Goal: Obtain resource: Obtain resource

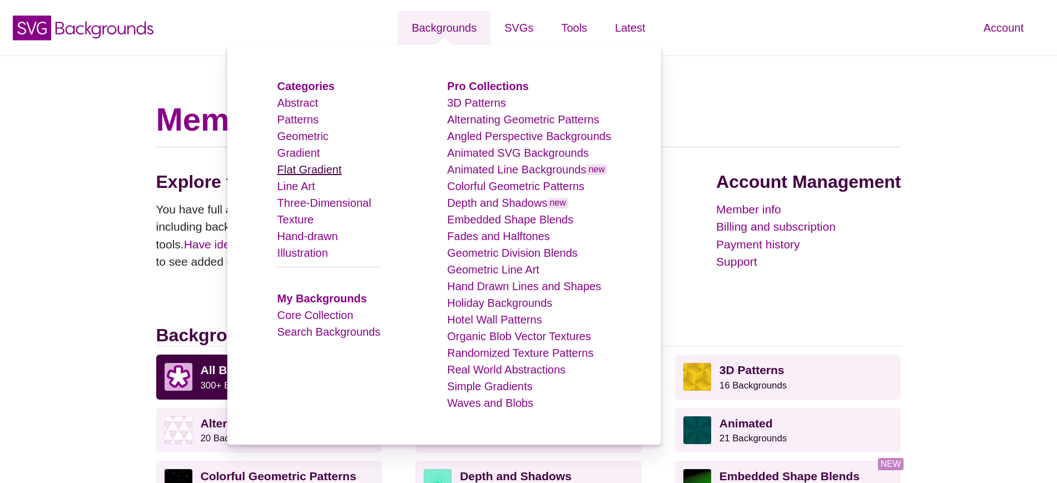
click at [323, 166] on link "Flat Gradient" at bounding box center [309, 169] width 64 height 12
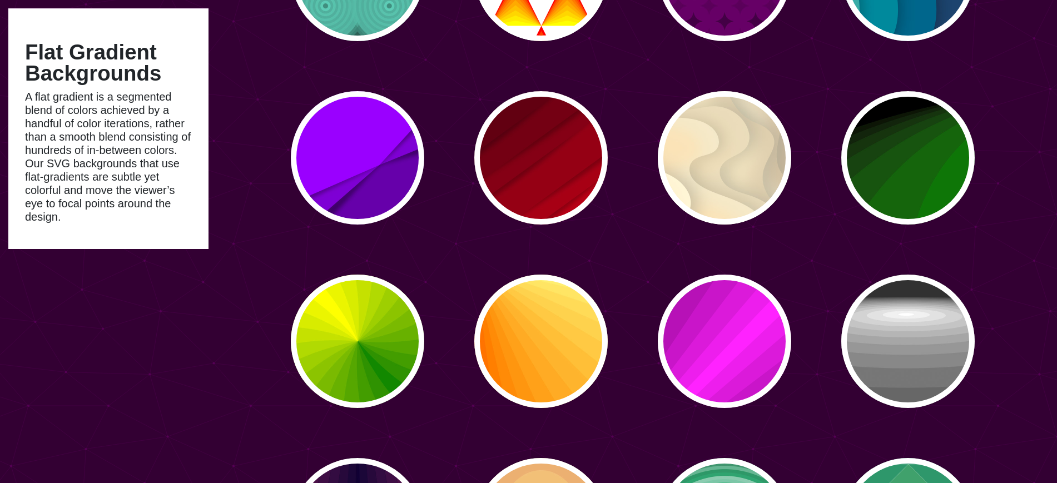
scroll to position [595, 0]
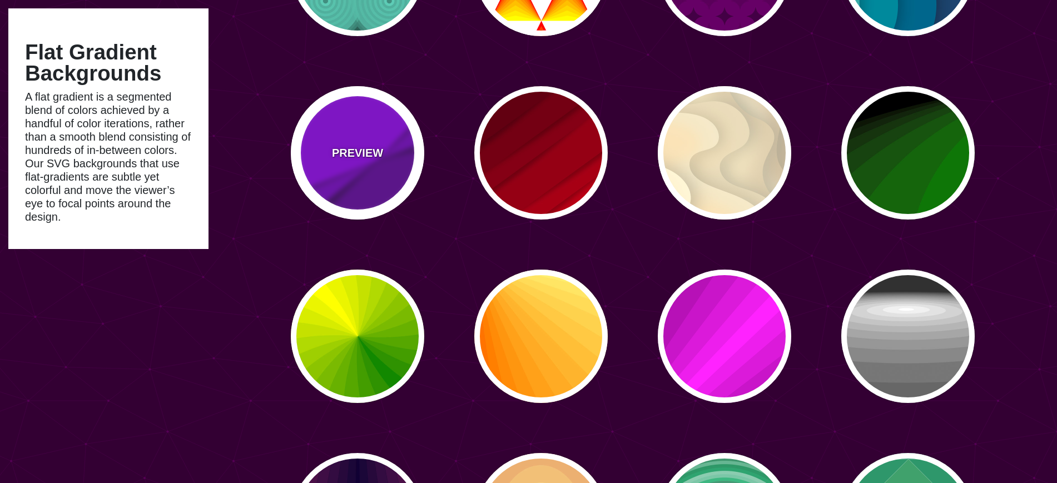
click at [366, 147] on p "PREVIEW" at bounding box center [357, 153] width 51 height 17
type input "#9900FF"
type input "#6600AA"
type input "0.5"
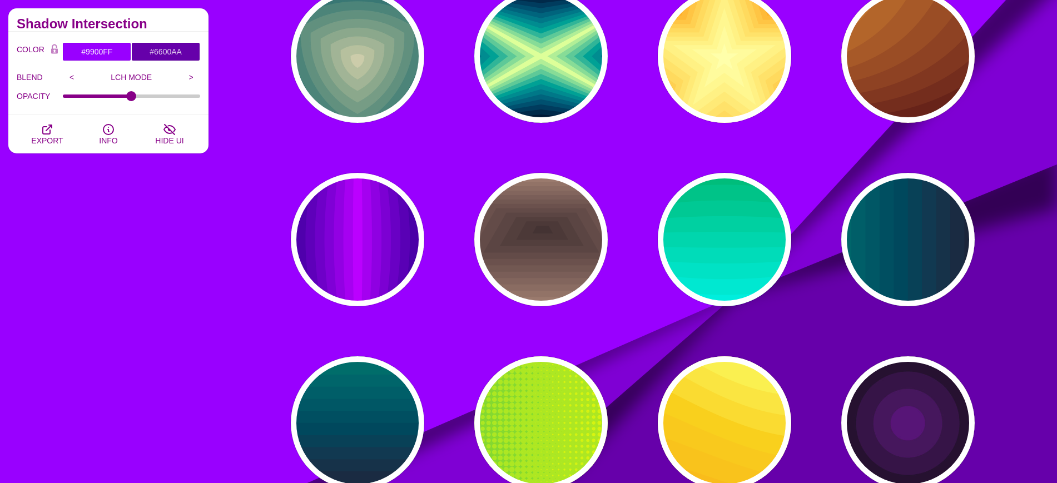
scroll to position [1435, 0]
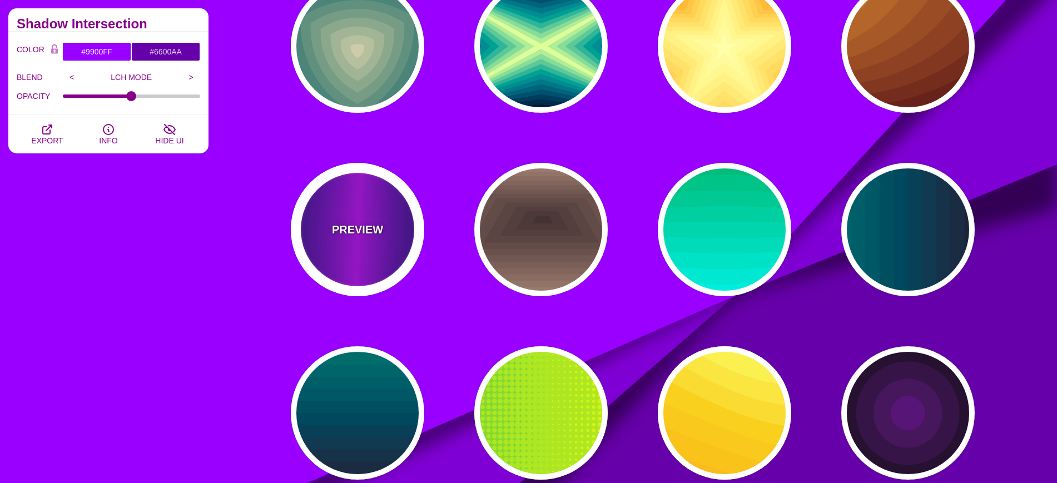
click at [357, 223] on p "PREVIEW" at bounding box center [357, 229] width 51 height 17
type input "#000022"
type input "#BB00FF"
type input "1"
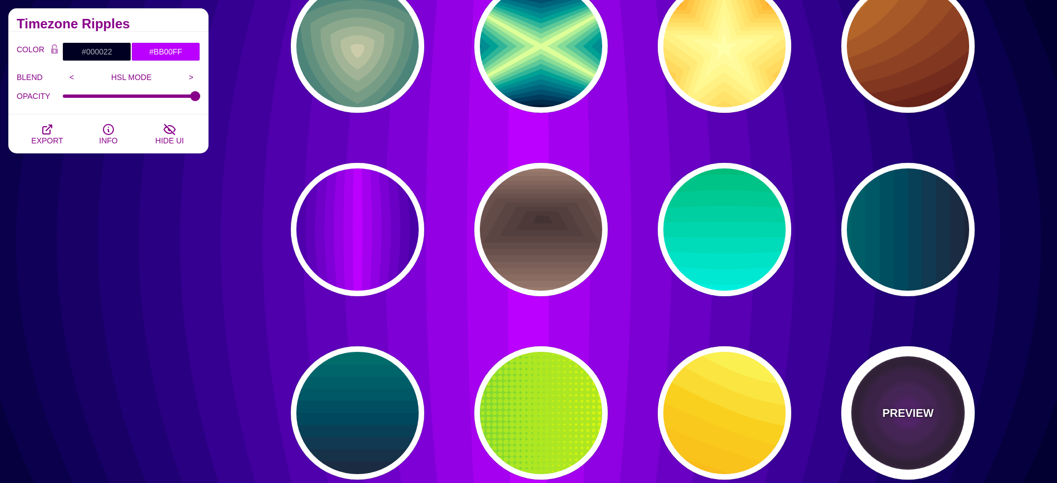
click at [933, 394] on div "PREVIEW" at bounding box center [907, 412] width 133 height 133
type input "#000000"
type input "#552277"
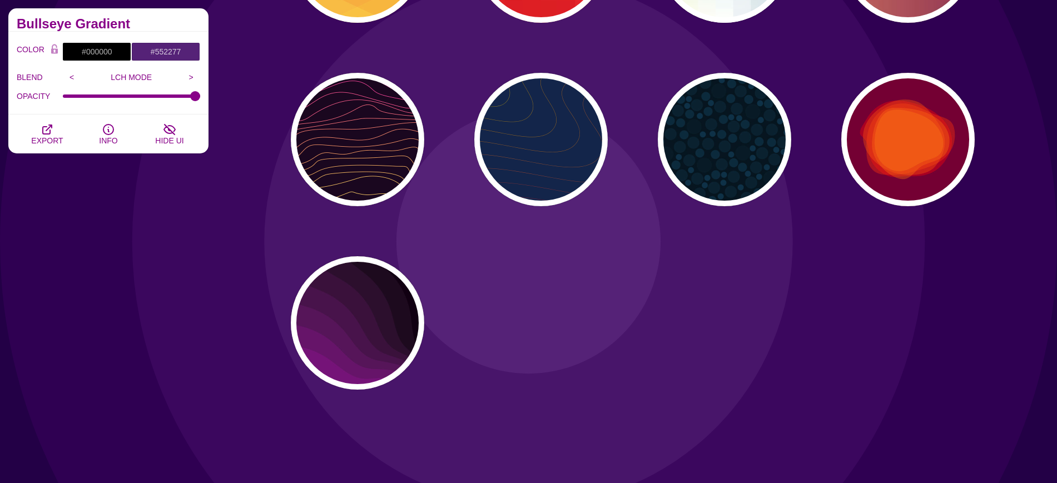
scroll to position [2815, 0]
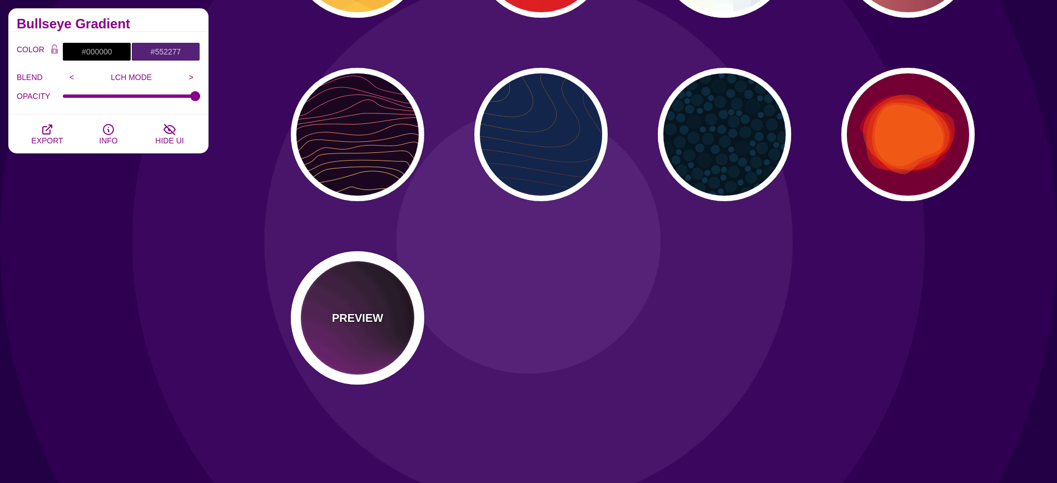
click at [346, 301] on div "PREVIEW" at bounding box center [357, 317] width 133 height 133
type input "#110011"
type input "#AA00AA"
type input "0"
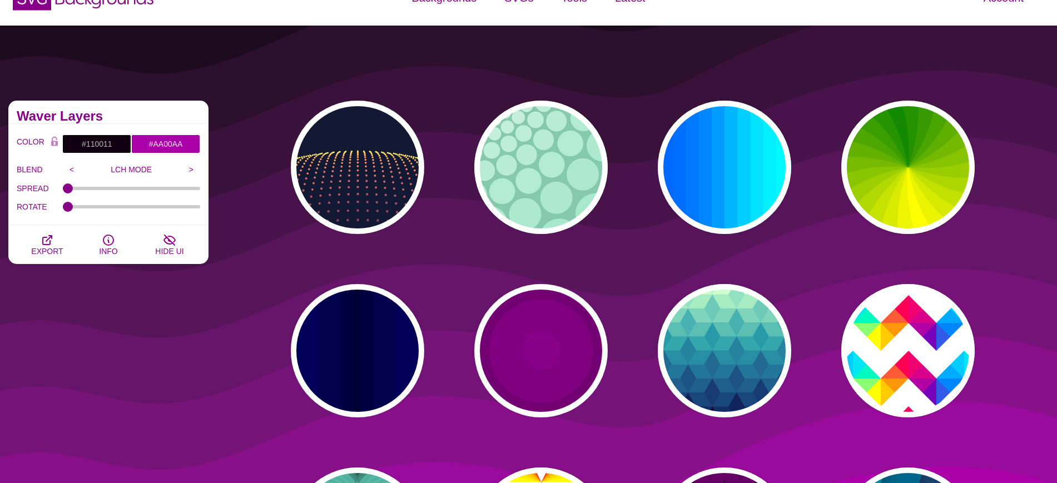
scroll to position [0, 0]
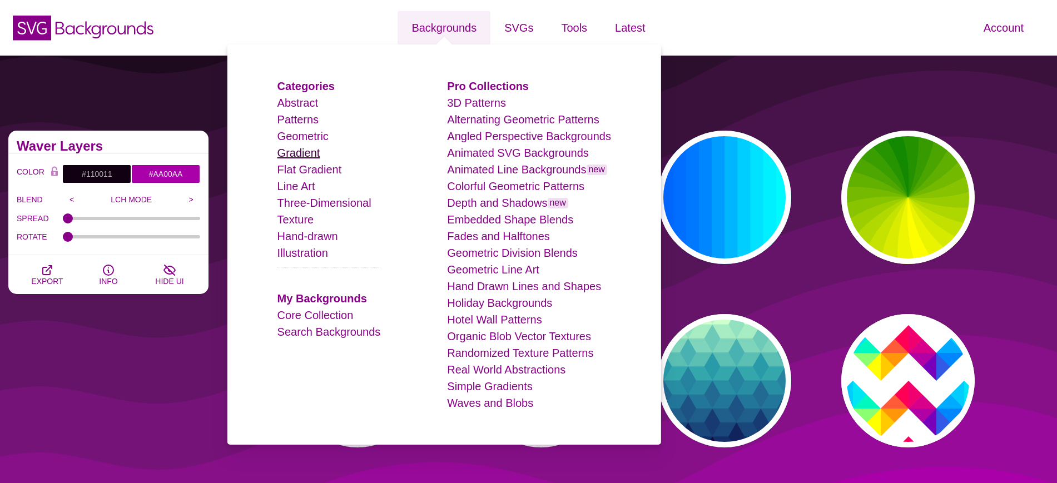
click at [318, 151] on link "Gradient" at bounding box center [298, 153] width 43 height 12
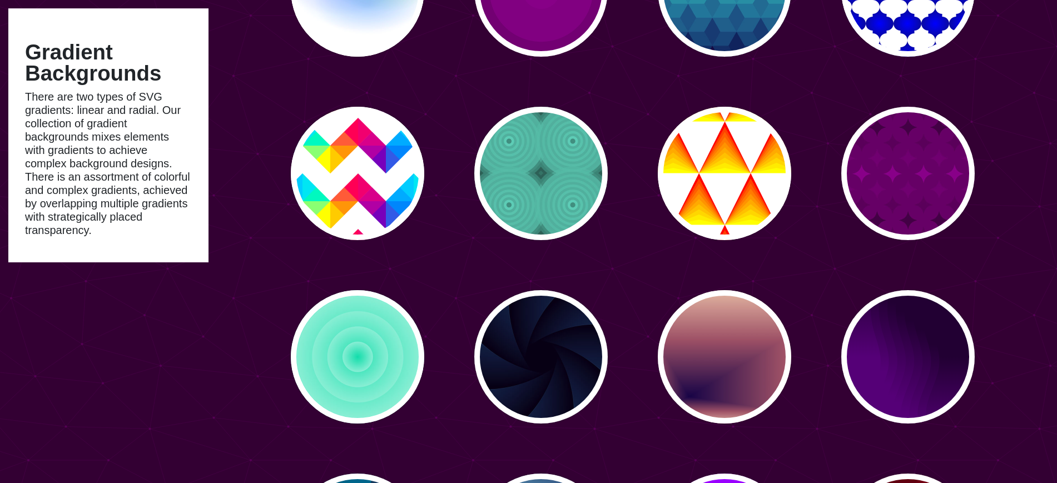
scroll to position [766, 0]
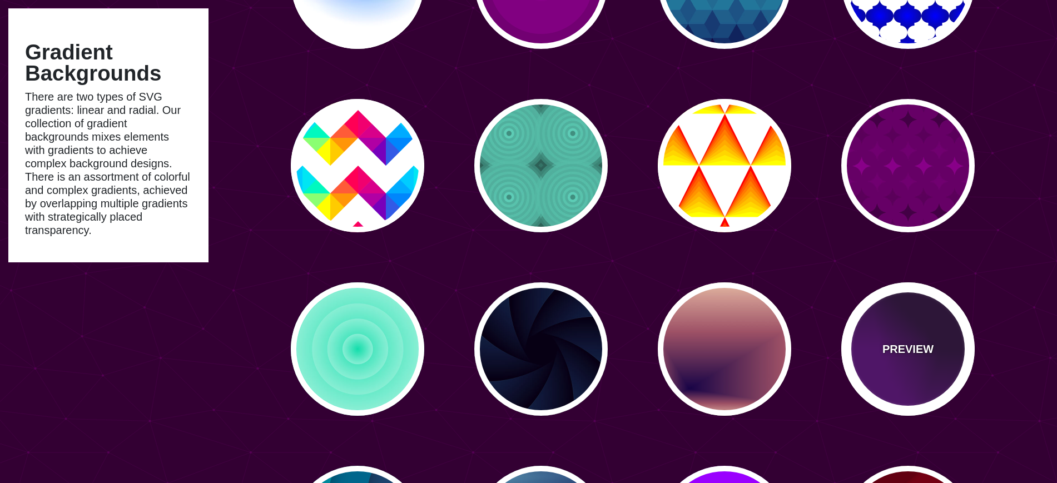
click at [912, 361] on div "PREVIEW" at bounding box center [907, 348] width 133 height 133
type input "#550077"
type input "#220033"
type input "0"
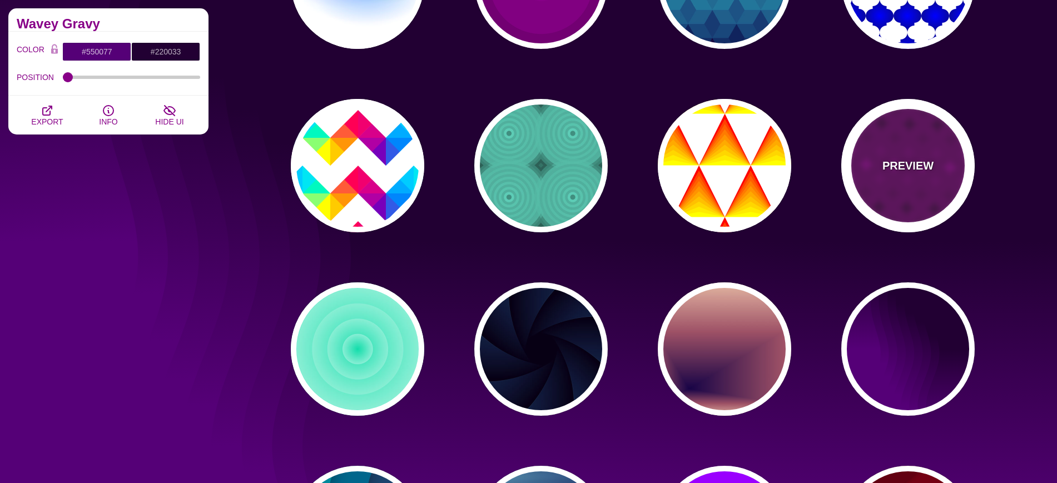
click at [923, 182] on div "PREVIEW" at bounding box center [907, 165] width 133 height 133
type input "#660066"
type input "#880088"
type input "#440044"
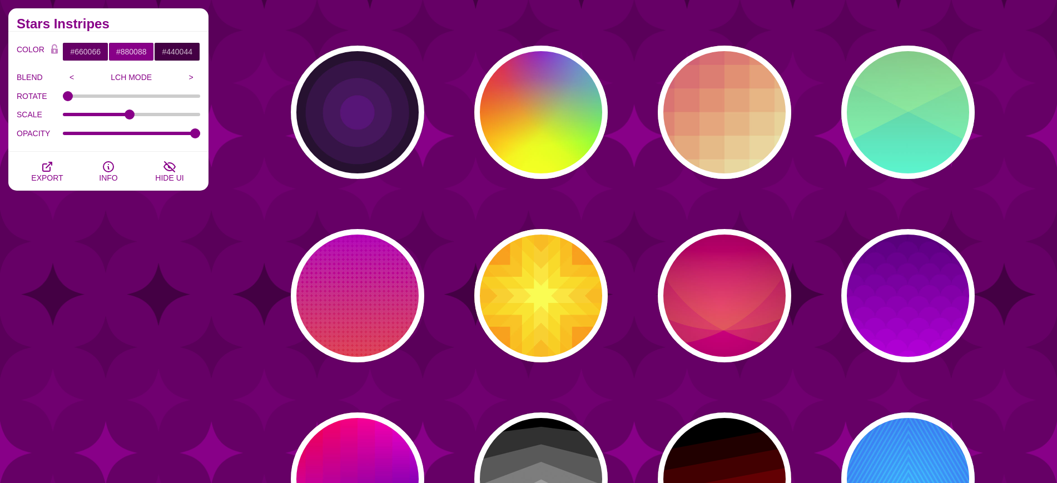
scroll to position [2661, 0]
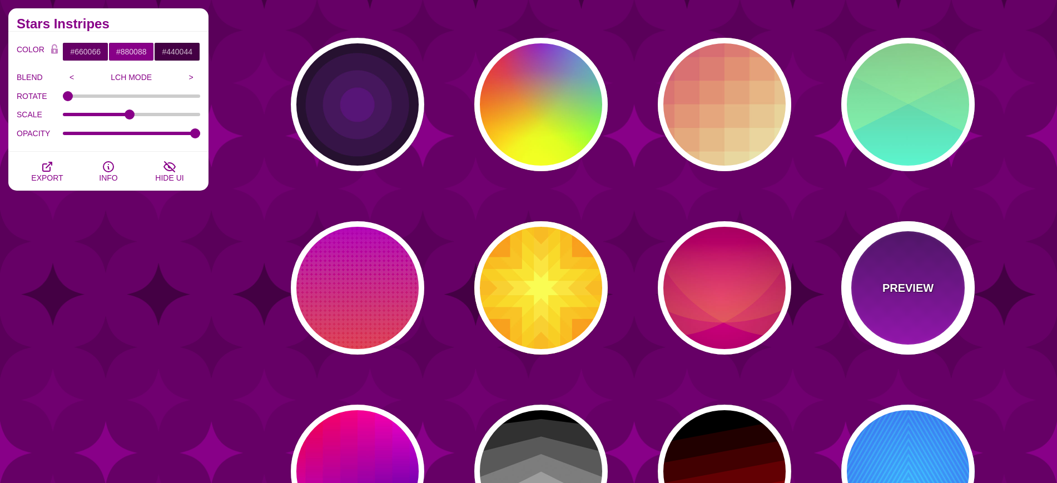
click at [935, 271] on div "PREVIEW" at bounding box center [907, 287] width 133 height 133
type input "#330055"
type input "#DD00FF"
type input "1"
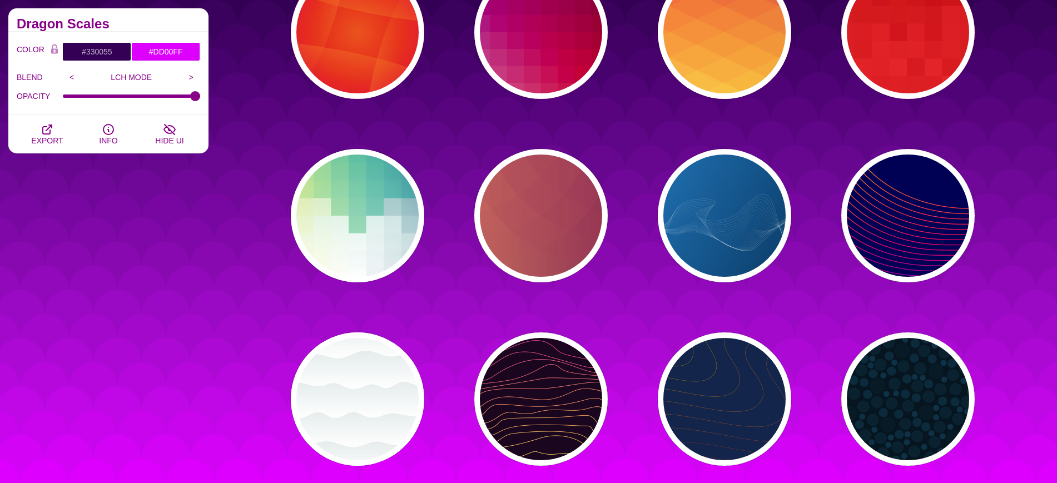
scroll to position [4025, 0]
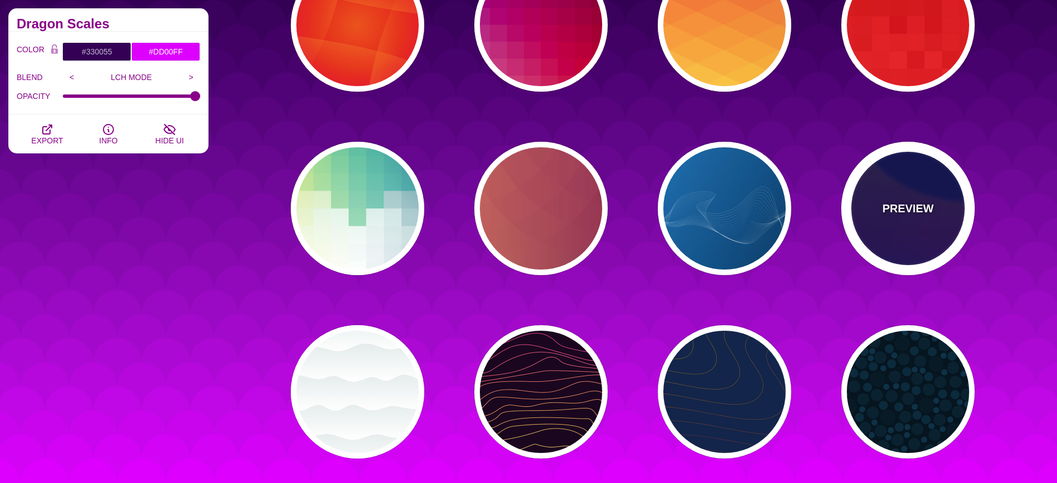
click at [921, 225] on div "PREVIEW" at bounding box center [907, 208] width 133 height 133
type input "#000055"
type input "#FFBB00"
type input "#0000FF"
type input "0"
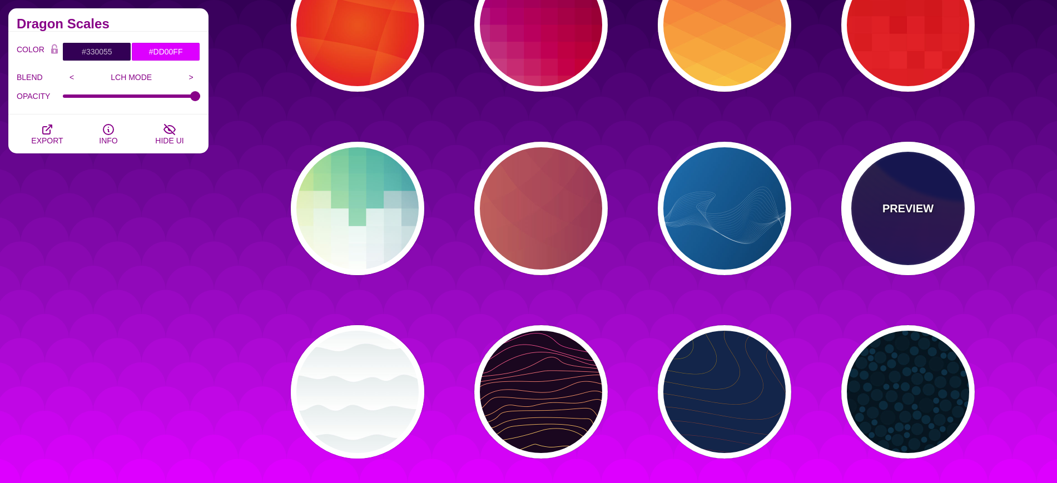
type input "4"
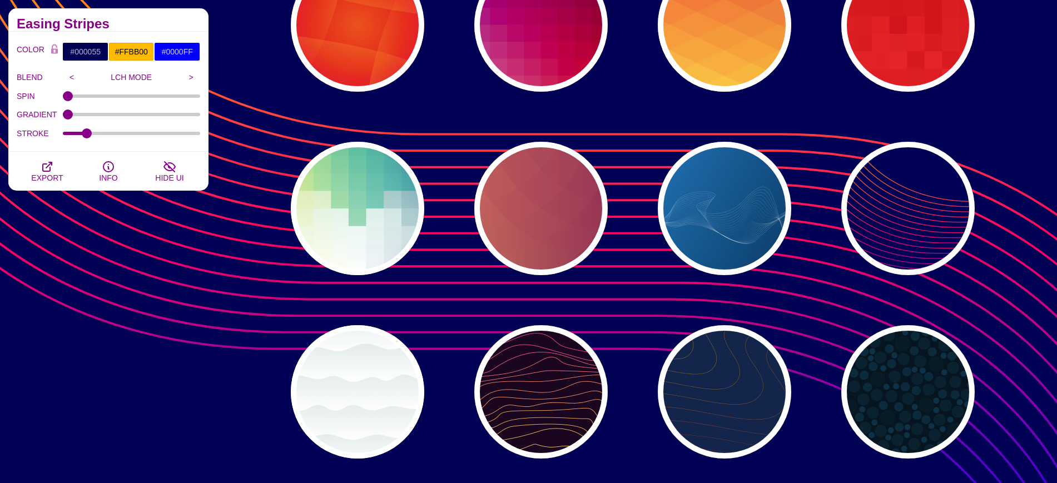
drag, startPoint x: 1054, startPoint y: 314, endPoint x: 1057, endPoint y: 330, distance: 16.4
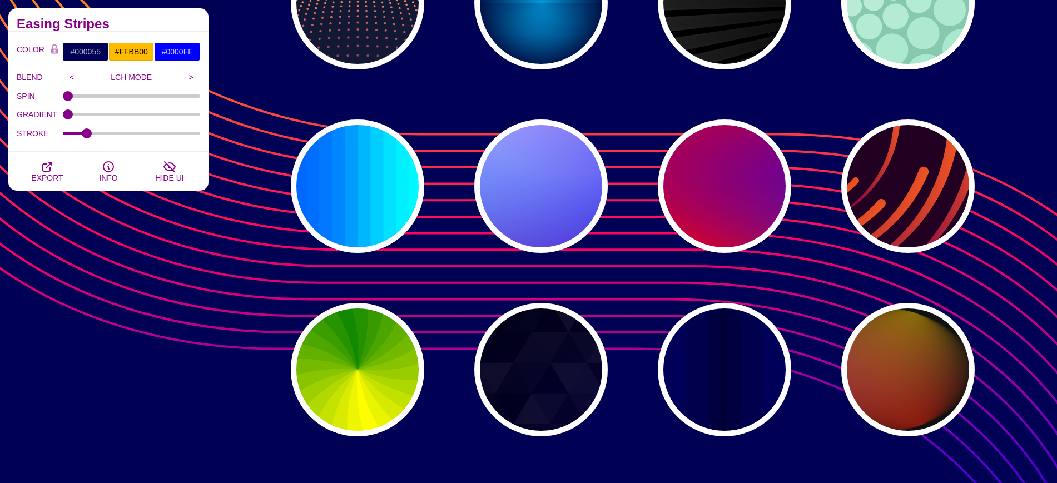
scroll to position [0, 0]
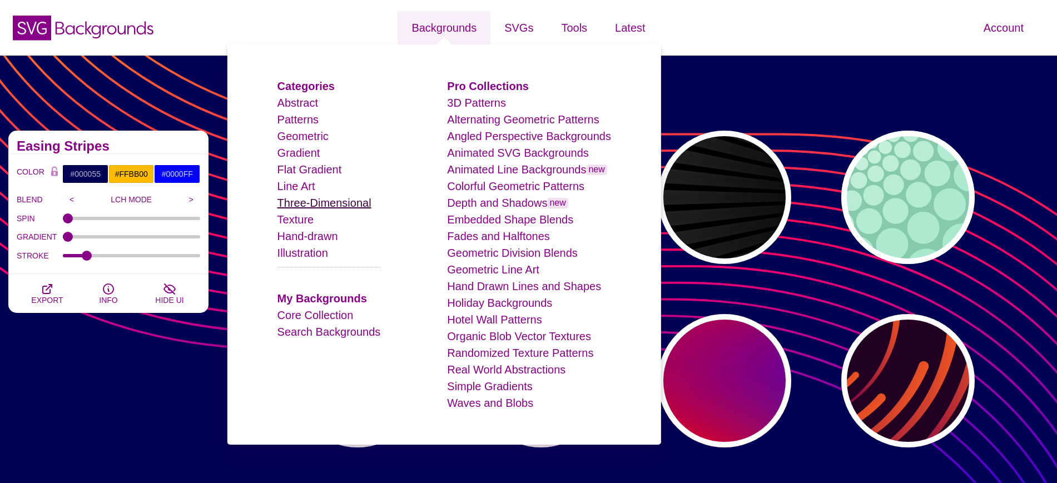
click at [341, 198] on link "Three-Dimensional" at bounding box center [324, 203] width 94 height 12
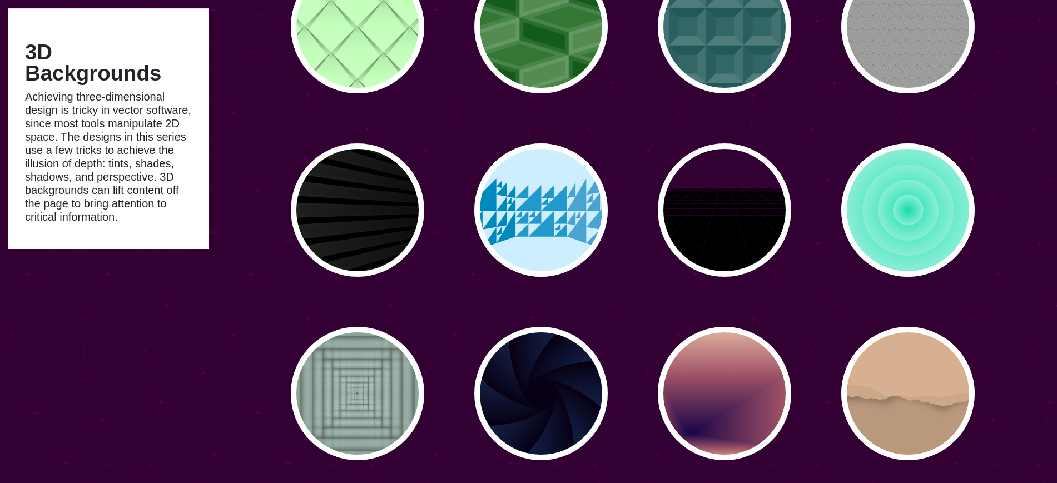
scroll to position [739, 0]
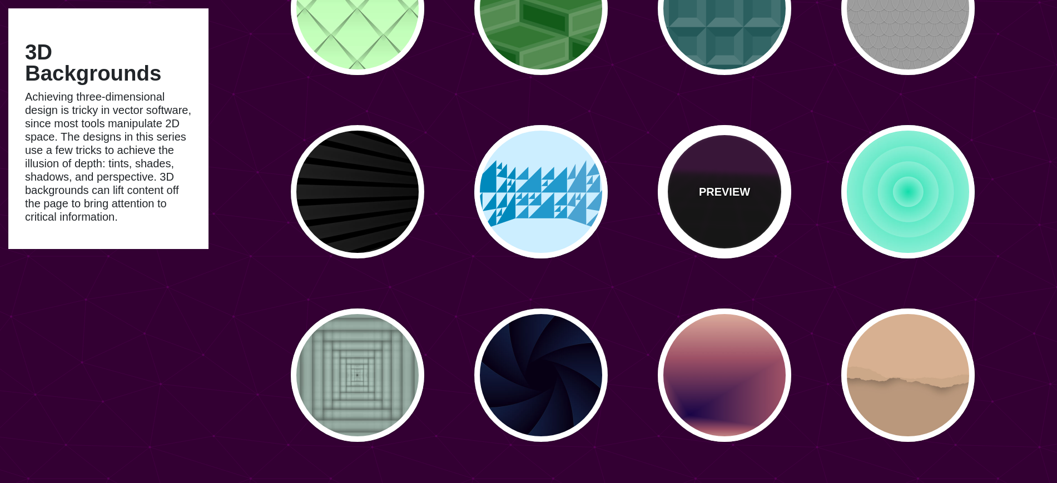
click at [760, 204] on div "PREVIEW" at bounding box center [724, 191] width 133 height 133
type input "#000000"
type input "#220022"
type input "#330033"
type input "10"
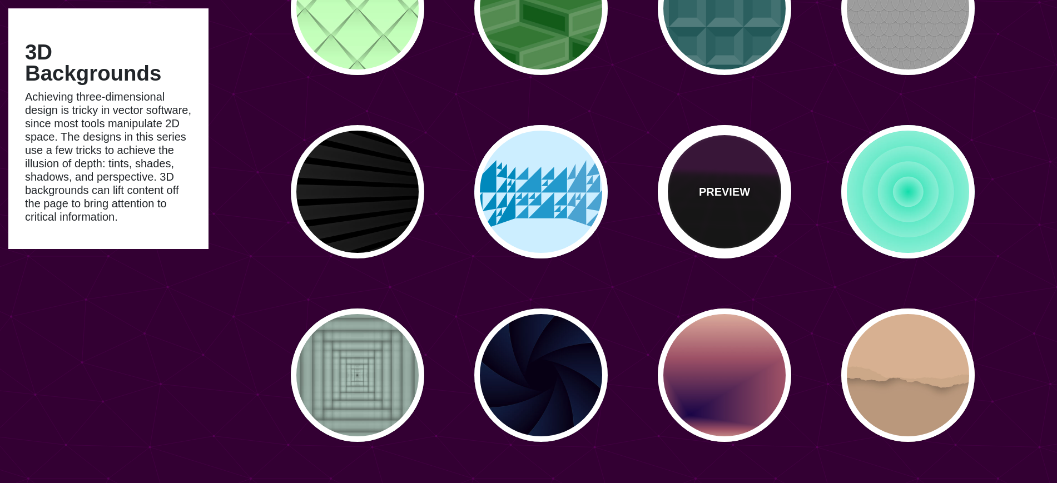
type input "999"
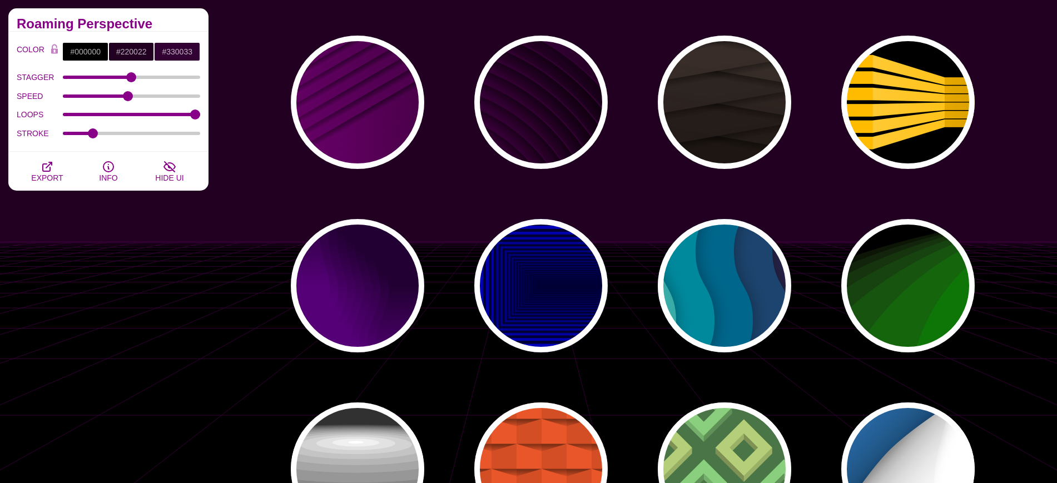
scroll to position [1383, 0]
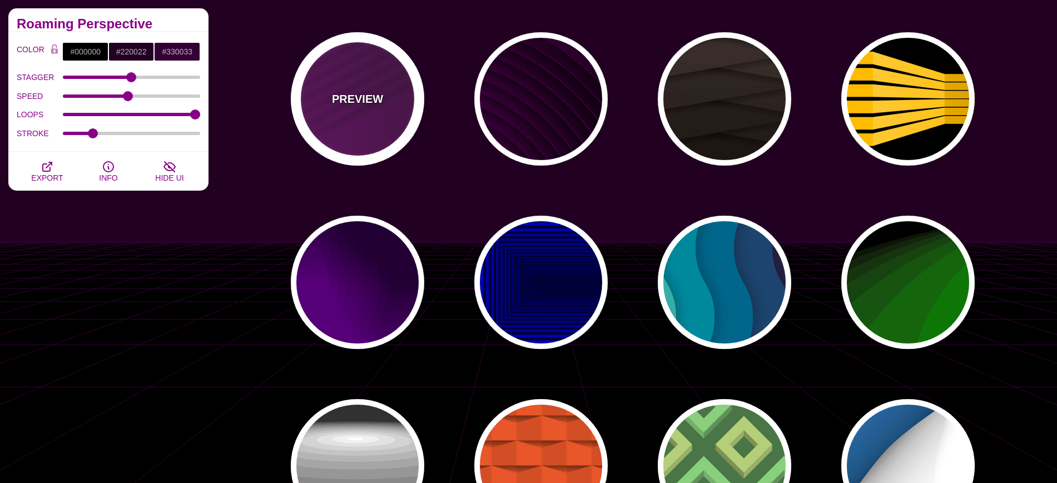
click at [374, 92] on p "PREVIEW" at bounding box center [357, 99] width 51 height 17
type input "#330033"
type input "#770077"
type input "#000000"
type input "0"
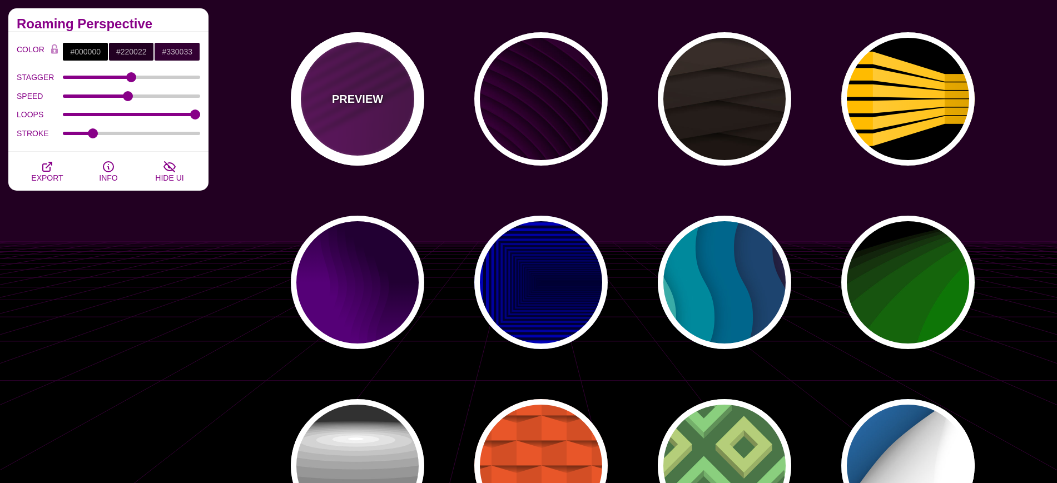
type input "0"
type input "1"
type input "0.5"
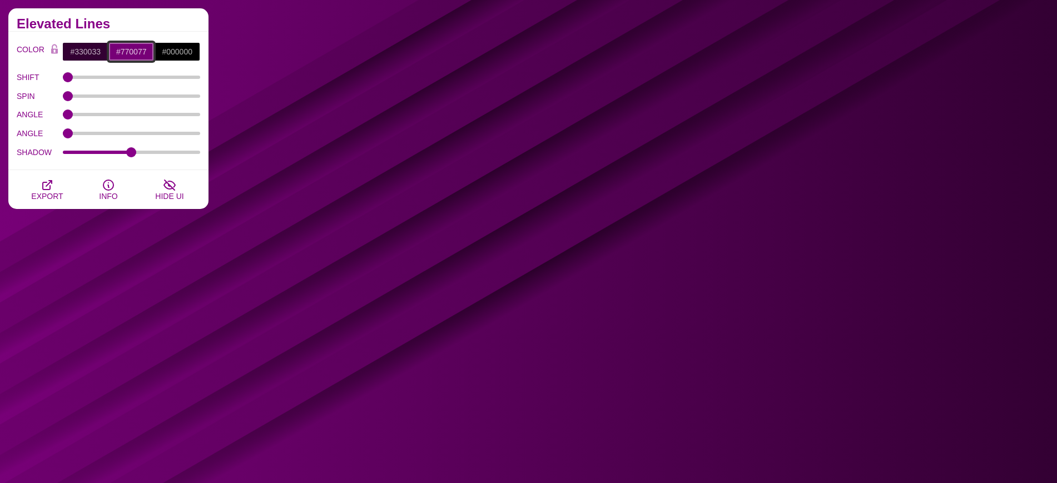
click at [136, 51] on input "#770077" at bounding box center [131, 51] width 46 height 19
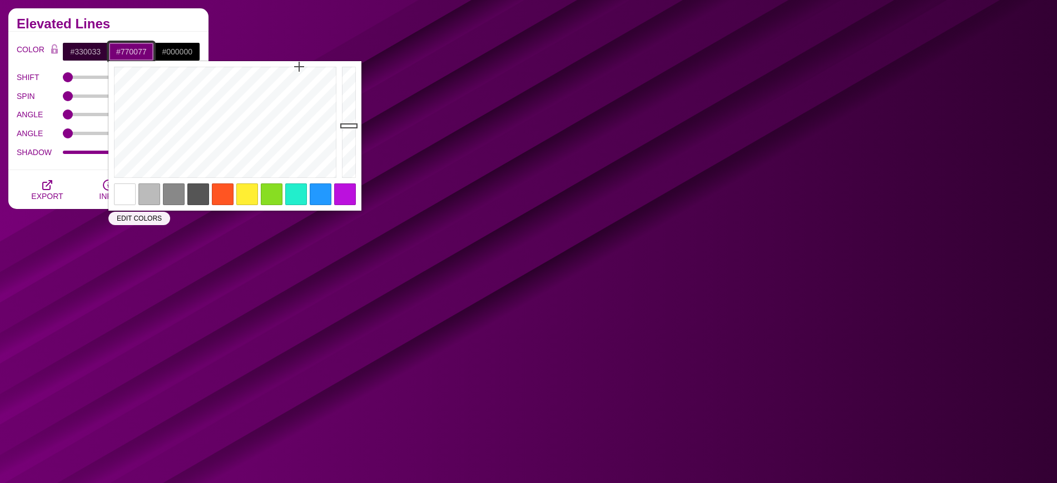
click at [136, 51] on input "#770077" at bounding box center [131, 51] width 46 height 19
paste input "6C2DC"
type input "#6C2DC7"
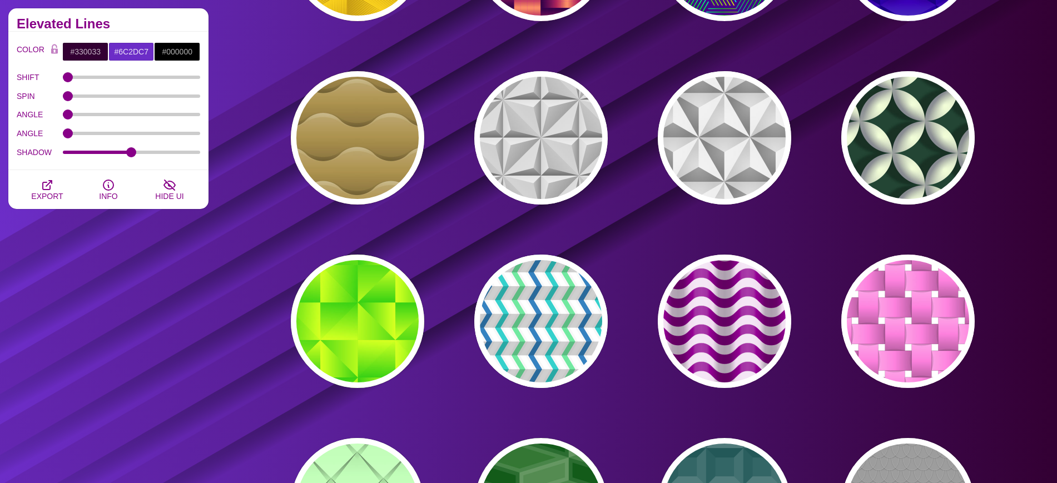
scroll to position [0, 0]
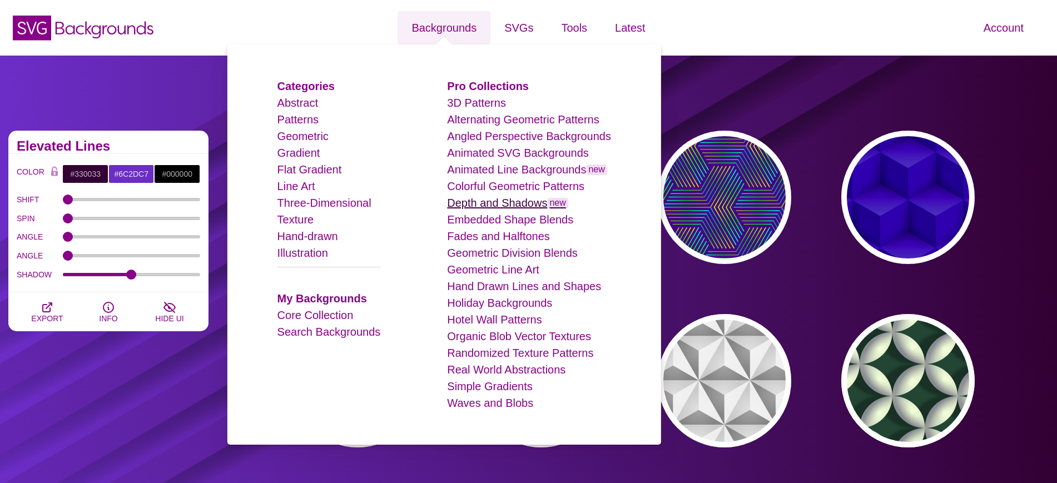
click at [473, 197] on link "Depth and Shadows new" at bounding box center [507, 203] width 121 height 12
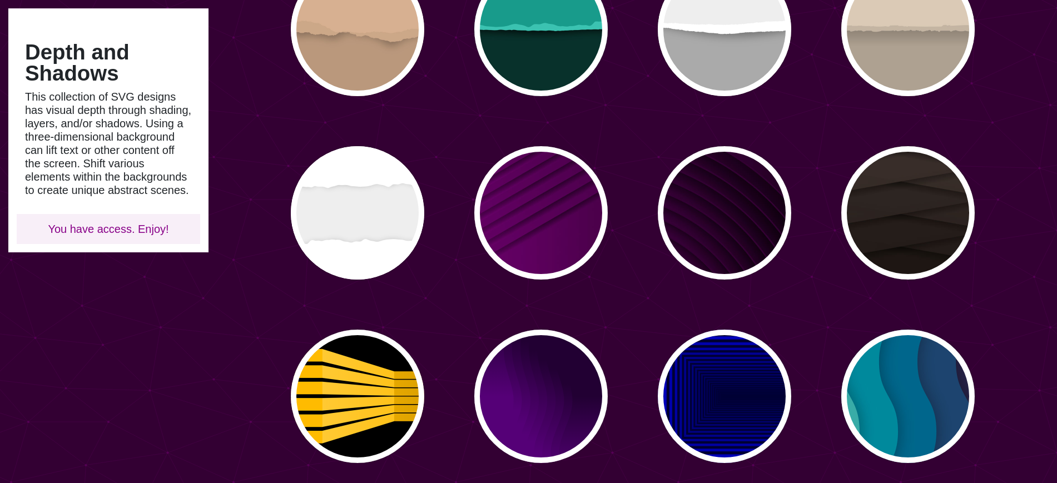
scroll to position [356, 0]
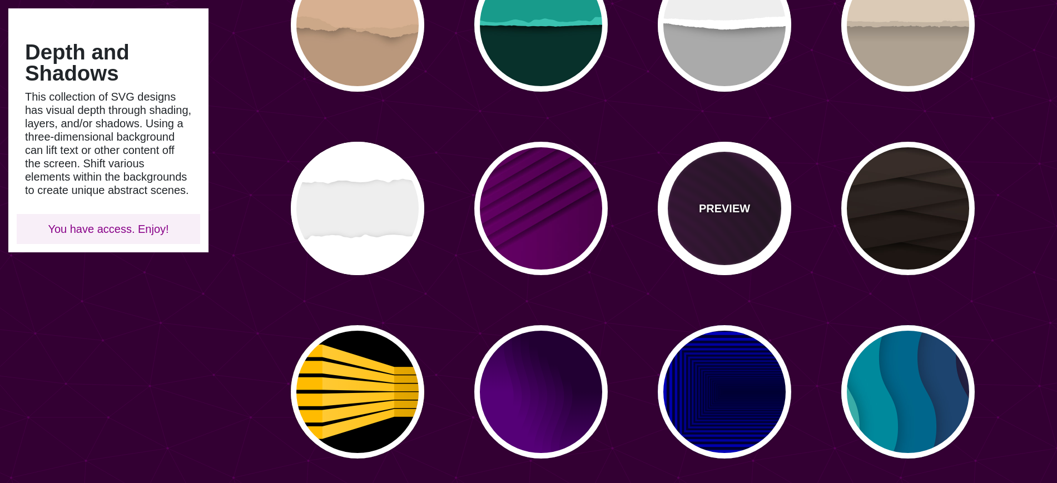
click at [757, 190] on div "PREVIEW" at bounding box center [724, 208] width 133 height 133
type input "#110011"
type input "#550055"
type input "#000000"
type input "#330033"
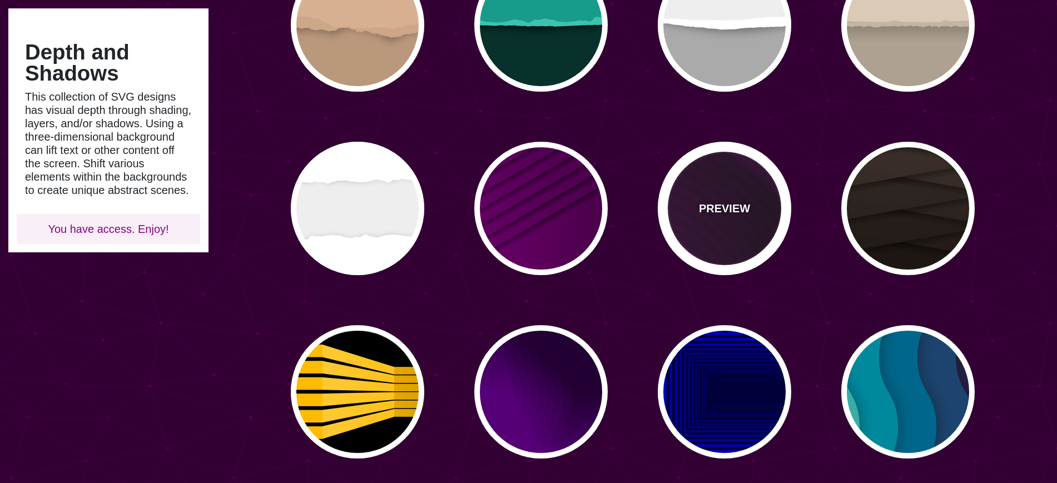
type input "0"
type input "4000"
type input "10"
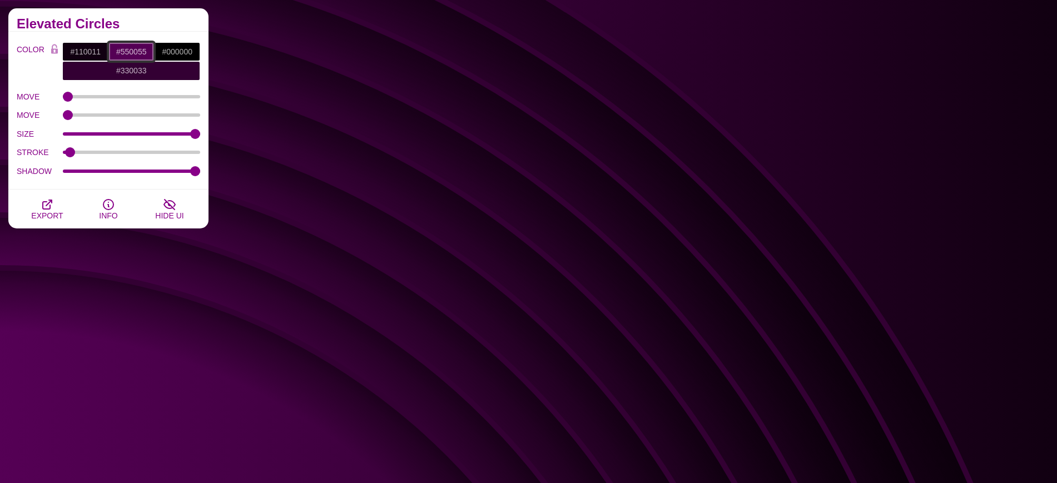
click at [138, 46] on input "#550055" at bounding box center [131, 51] width 46 height 19
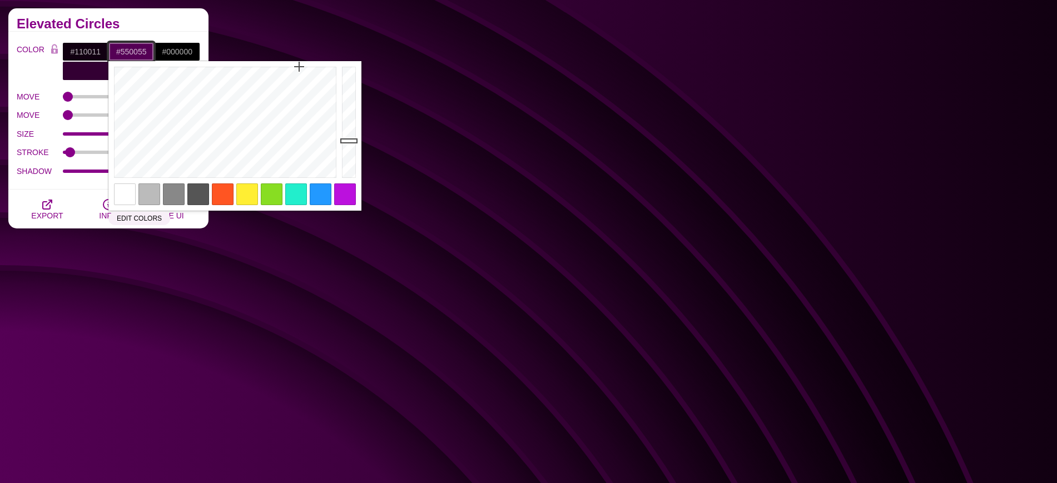
click at [138, 46] on input "#550055" at bounding box center [131, 51] width 46 height 19
paste input "6C2DC7"
click at [137, 46] on input "#550055" at bounding box center [131, 51] width 46 height 19
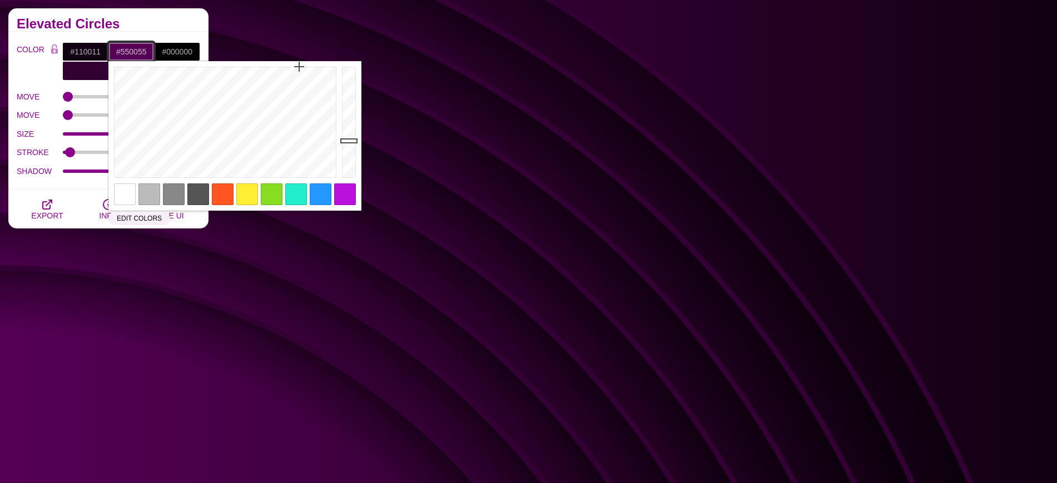
click at [137, 46] on input "#550055" at bounding box center [131, 51] width 46 height 19
paste input "6C2DC7"
type input "#6C2DC7"
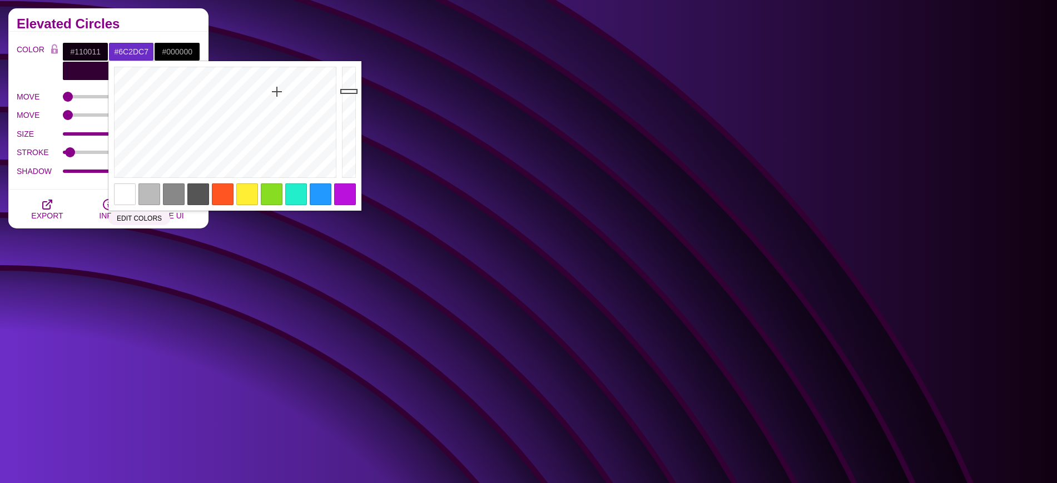
click at [142, 327] on div "Depth and Shadows This collection of SVG designs has visual depth through shadi…" at bounding box center [108, 342] width 217 height 884
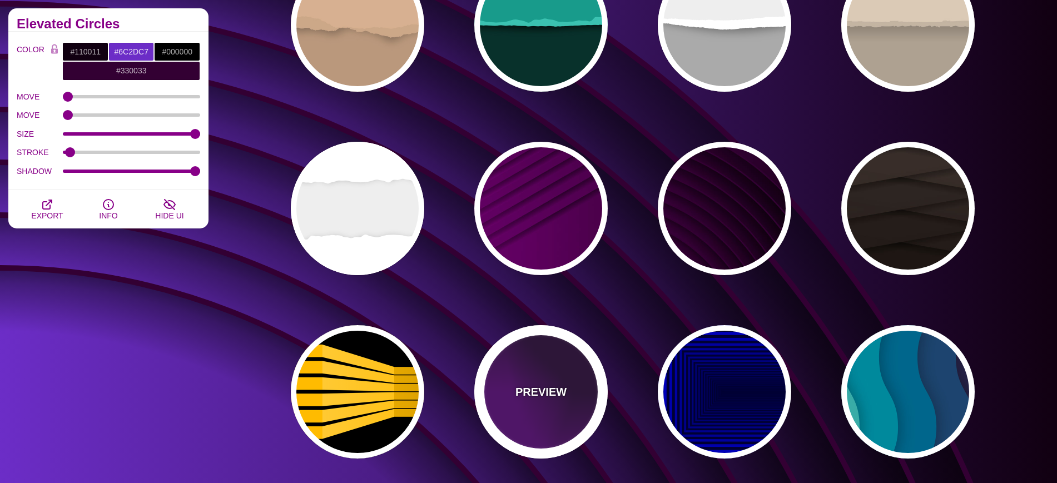
click at [555, 367] on div "PREVIEW" at bounding box center [540, 391] width 133 height 133
type input "#550077"
type input "#220033"
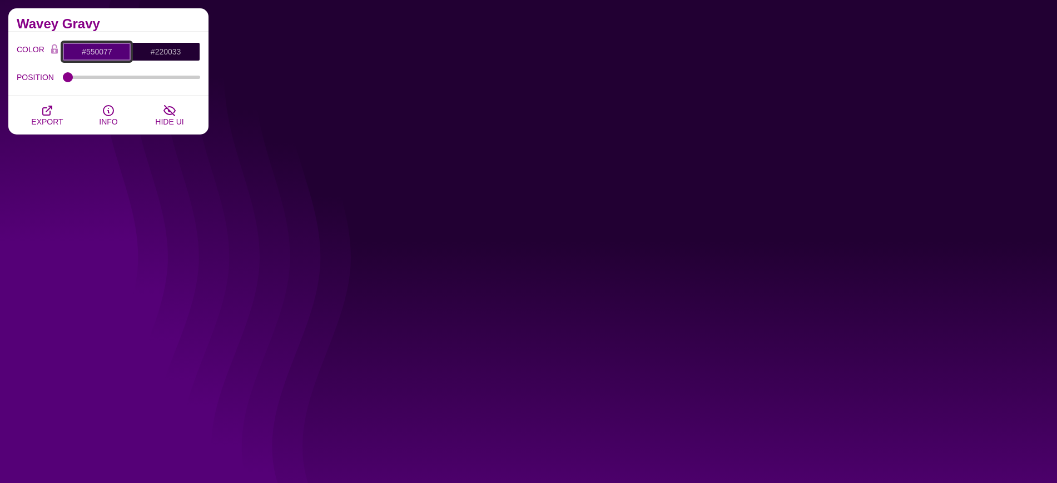
click at [102, 54] on input "#550077" at bounding box center [96, 51] width 69 height 19
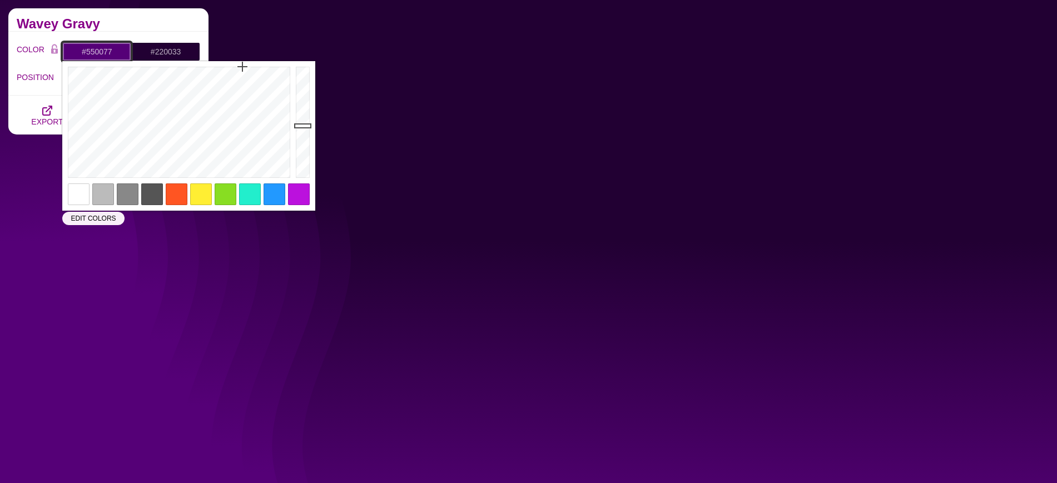
click at [102, 54] on input "#550077" at bounding box center [96, 51] width 69 height 19
paste input "6C2DC"
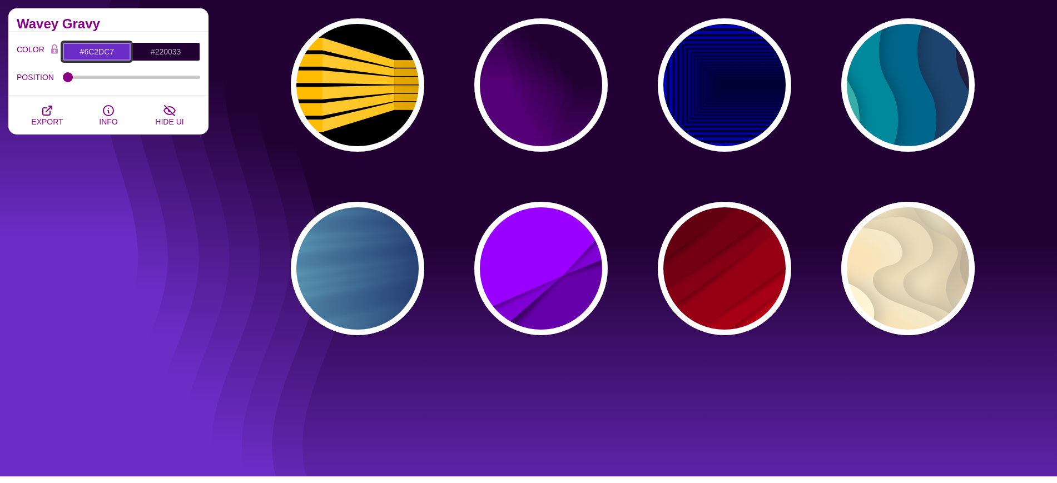
scroll to position [667, 0]
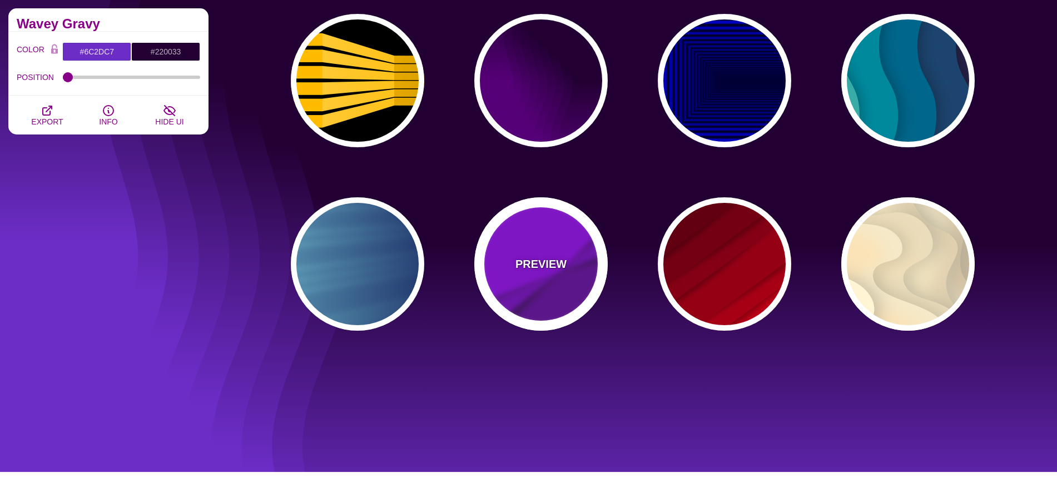
click at [568, 267] on div "PREVIEW" at bounding box center [540, 263] width 133 height 133
type input "#9900FF"
type input "#6600AA"
type input "0.5"
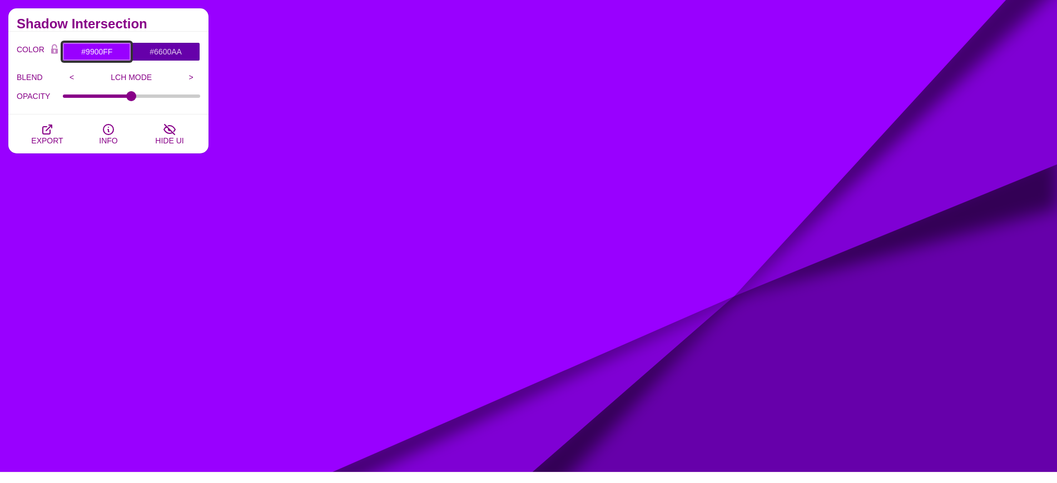
click at [100, 51] on input "#9900FF" at bounding box center [96, 51] width 69 height 19
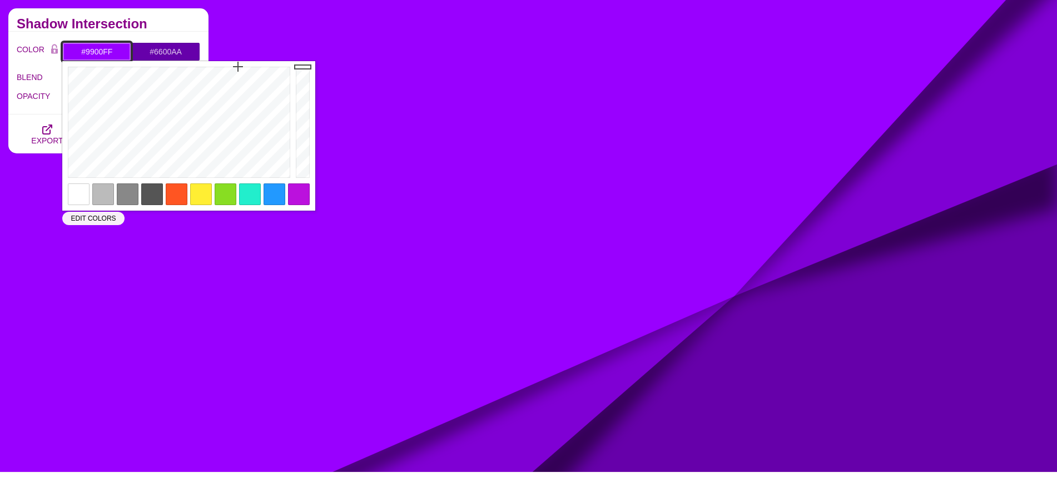
click at [100, 51] on input "#9900FF" at bounding box center [96, 51] width 69 height 19
paste input "6C2DC7"
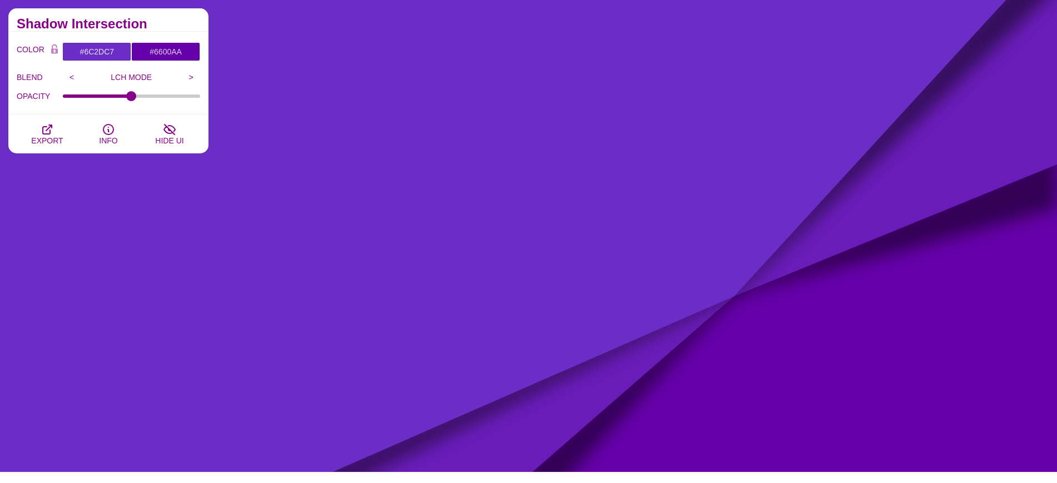
click at [59, 260] on div "Depth and Shadows This collection of SVG designs has visual depth through shadi…" at bounding box center [108, 31] width 217 height 884
type input "#9900FF"
click at [168, 55] on input "#6600AA" at bounding box center [165, 51] width 69 height 19
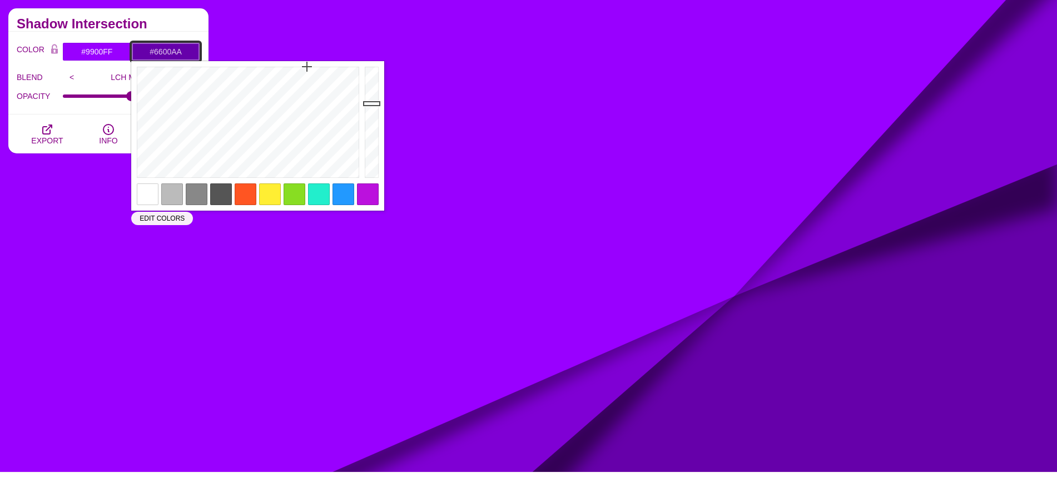
click at [168, 55] on input "#6600AA" at bounding box center [165, 51] width 69 height 19
paste input "C2DC7"
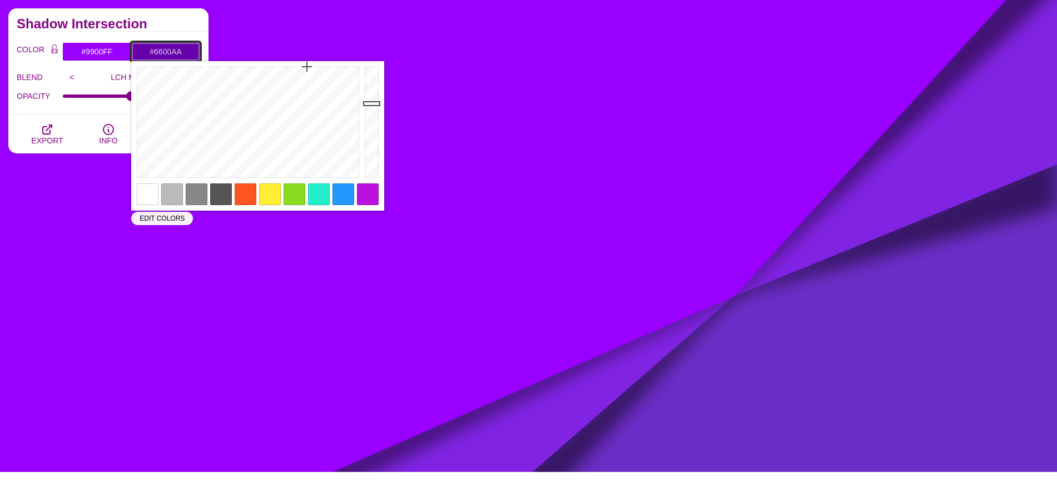
type input "#6600AA"
click at [67, 220] on div "Depth and Shadows This collection of SVG designs has visual depth through shadi…" at bounding box center [108, 31] width 217 height 884
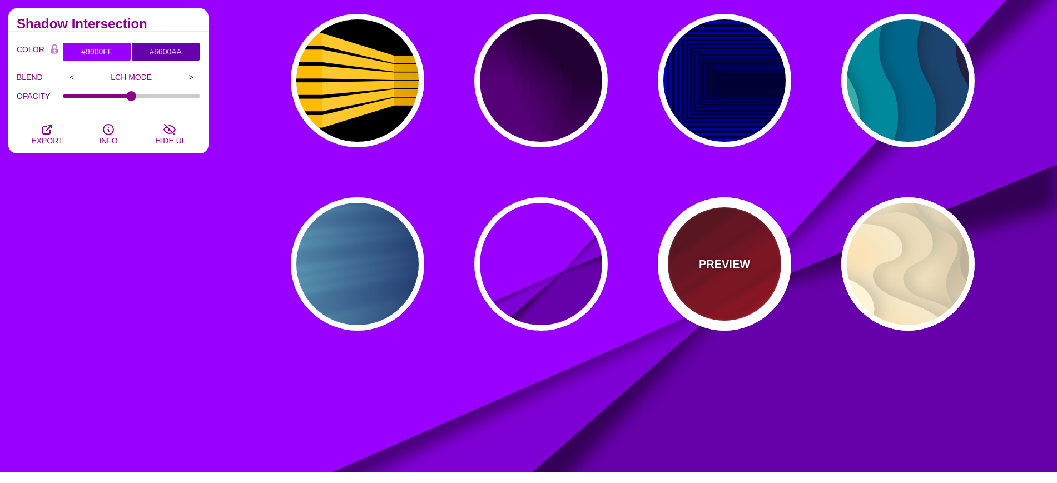
click at [728, 271] on p "PREVIEW" at bounding box center [724, 264] width 51 height 17
type input "#FF0000"
type input "#330000"
type input "0"
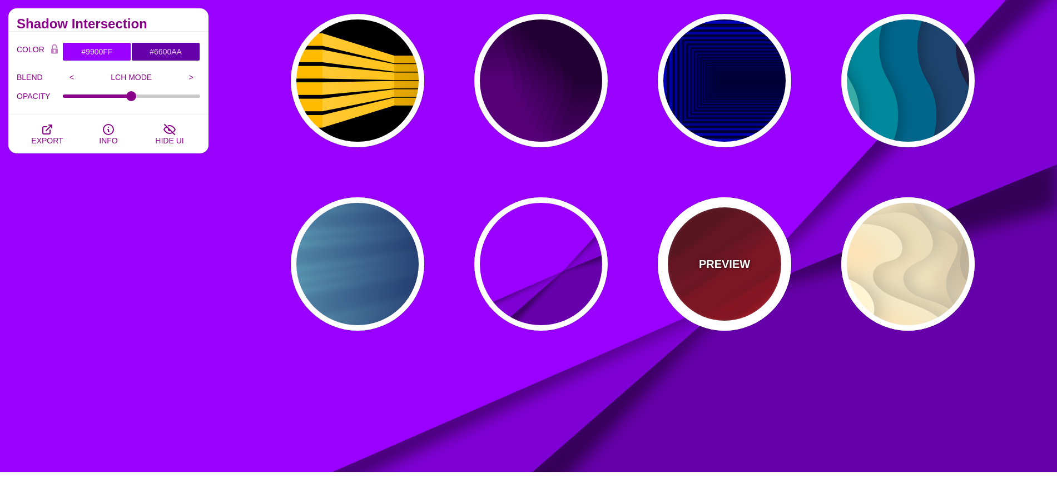
type input "0.5"
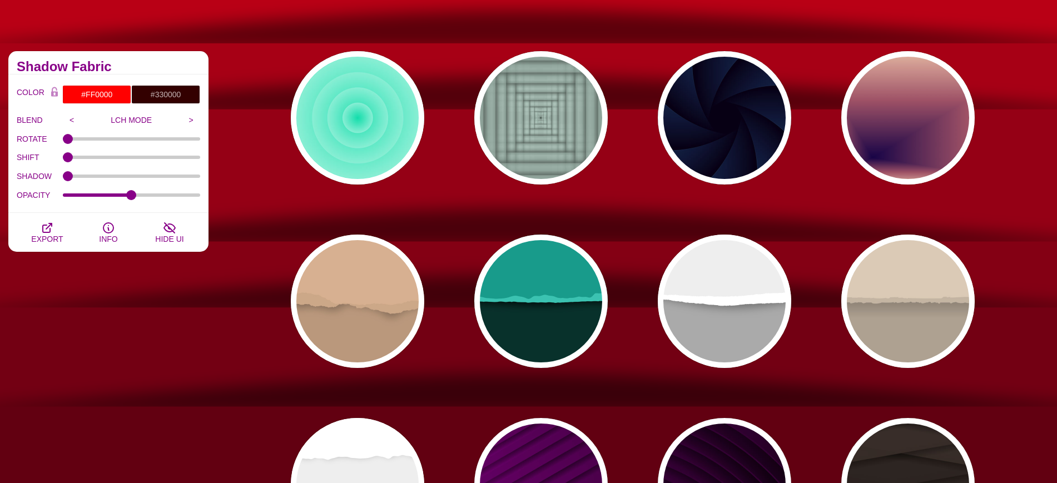
scroll to position [0, 0]
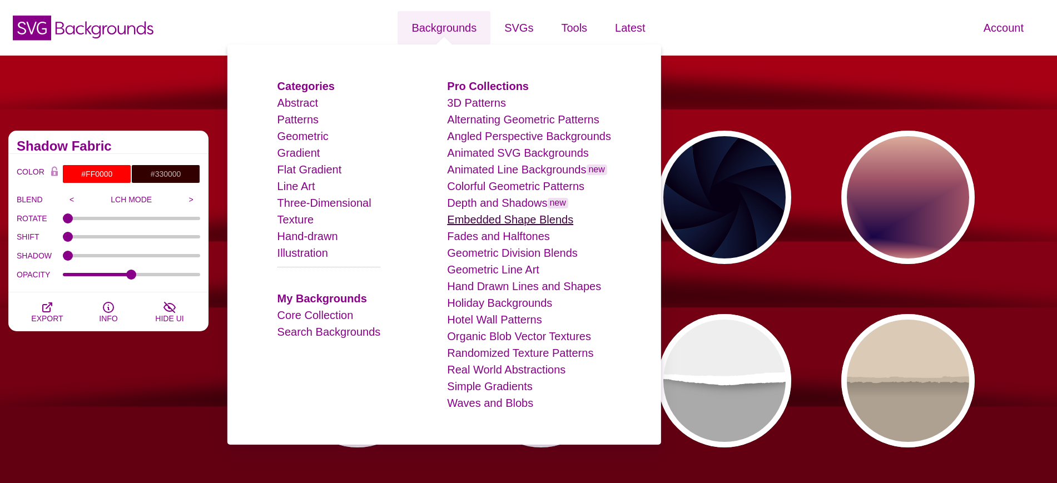
click at [468, 219] on link "Embedded Shape Blends" at bounding box center [510, 219] width 126 height 12
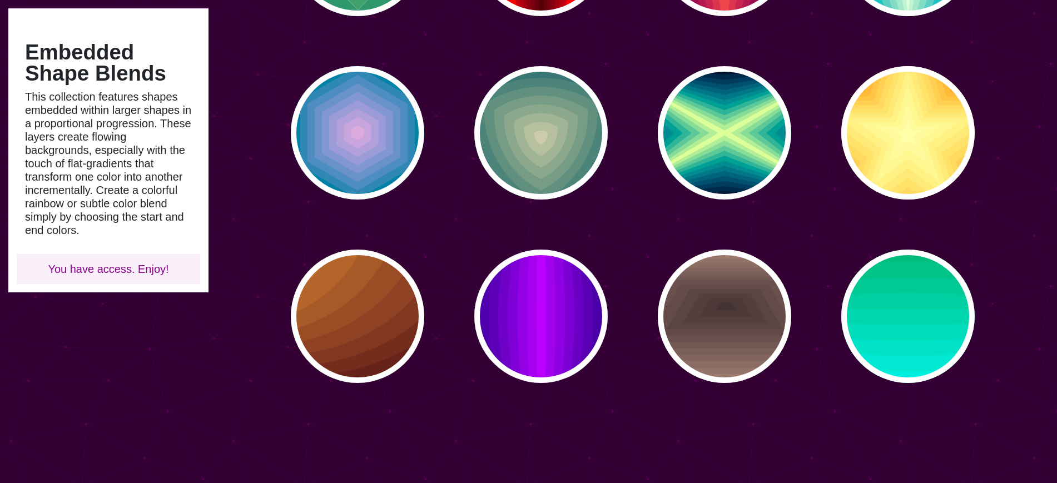
scroll to position [598, 0]
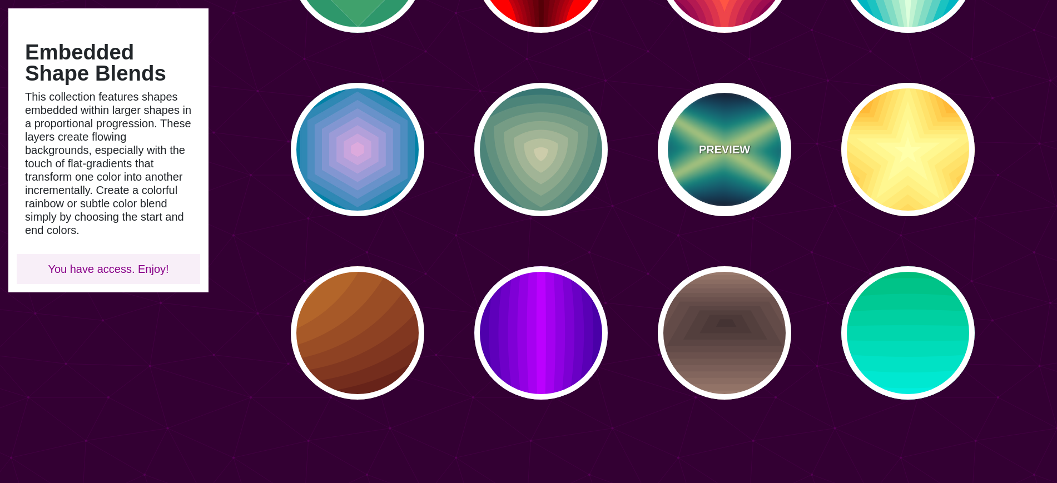
click at [738, 160] on div "PREVIEW" at bounding box center [724, 149] width 133 height 133
type input "#000022"
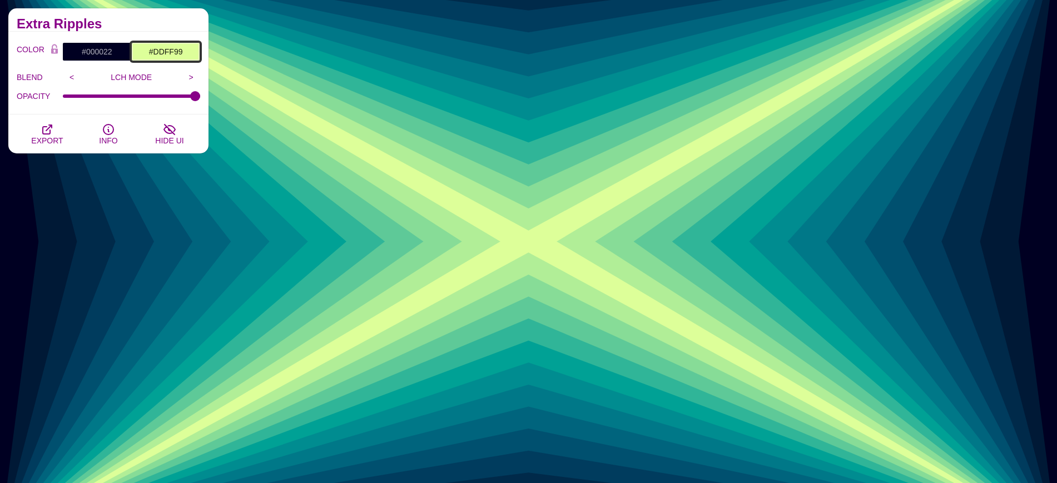
click at [175, 51] on input "#DDFF99" at bounding box center [165, 51] width 69 height 19
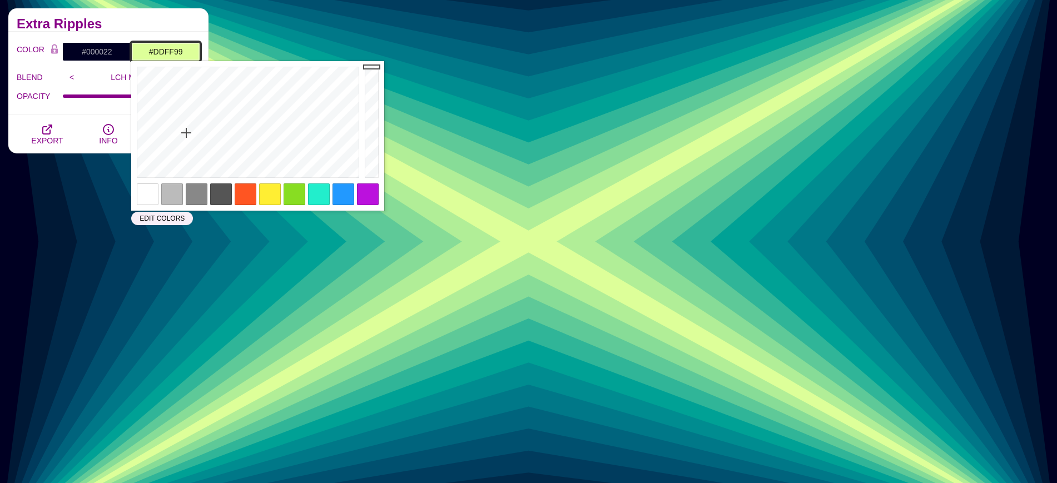
click at [175, 51] on input "#DDFF99" at bounding box center [165, 51] width 69 height 19
paste input "6C2DC7"
type input "#6C2DC7"
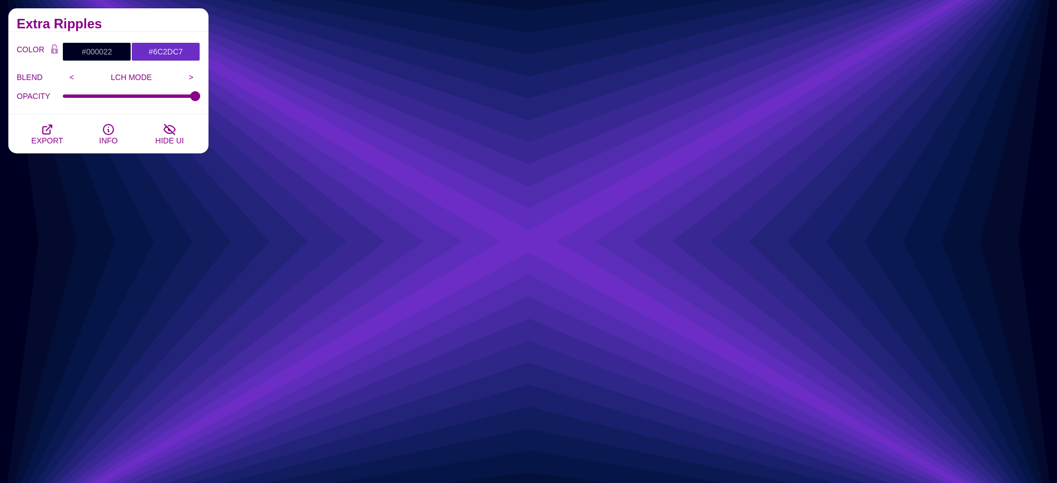
click at [53, 320] on div "Embedded Shape Blends This collection features shapes embedded within larger sh…" at bounding box center [108, 100] width 217 height 884
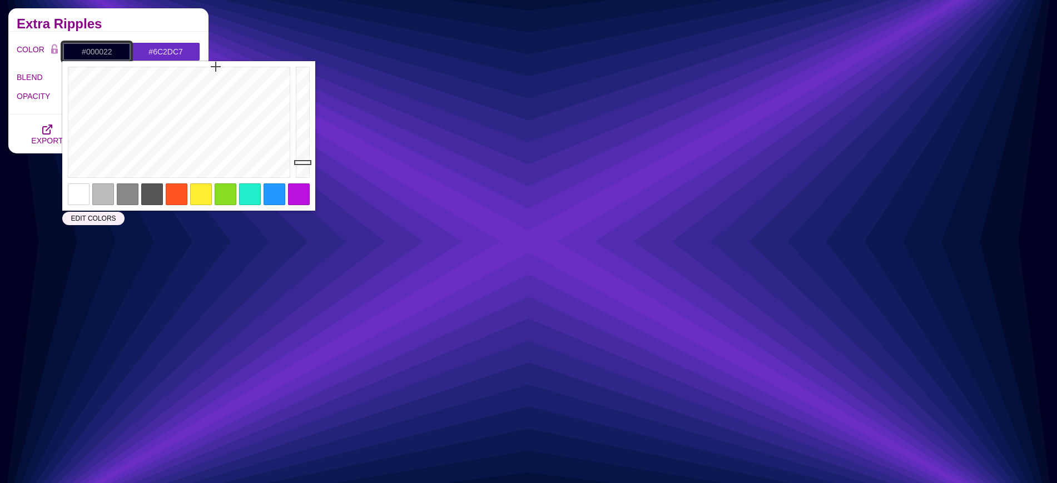
click at [98, 52] on input "#000022" at bounding box center [96, 51] width 69 height 19
paste input "571B7E"
type input "#571B7E"
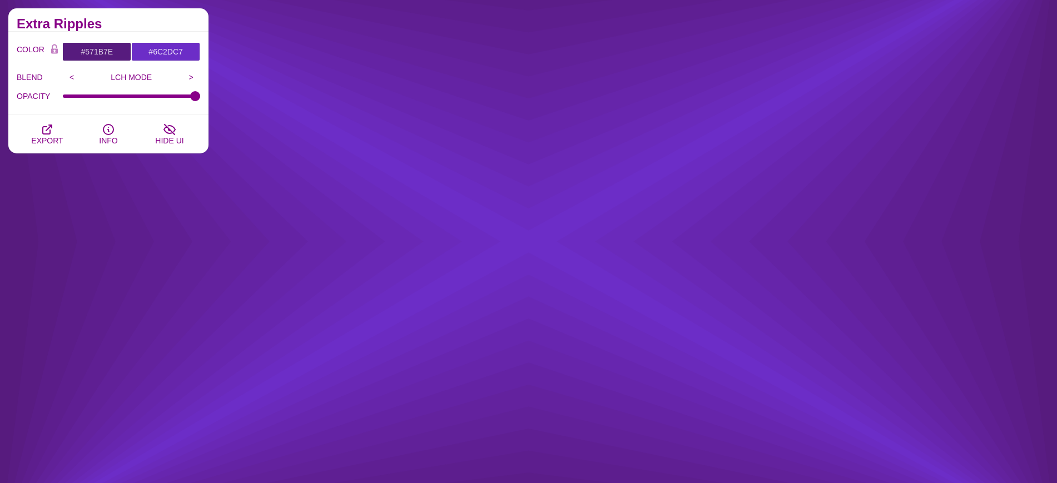
click at [212, 308] on div "Embedded Shape Blends This collection features shapes embedded within larger sh…" at bounding box center [108, 100] width 217 height 884
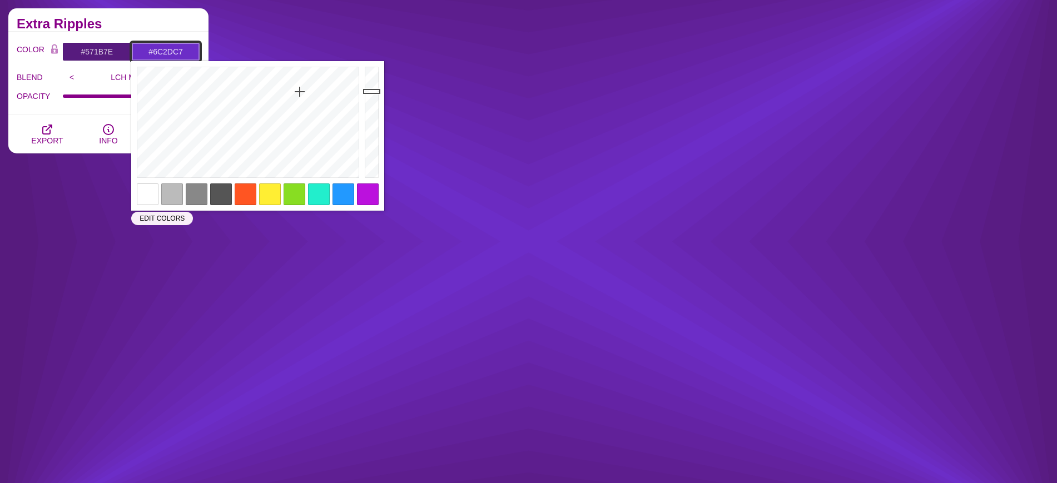
click at [176, 52] on input "#6C2DC7" at bounding box center [165, 51] width 69 height 19
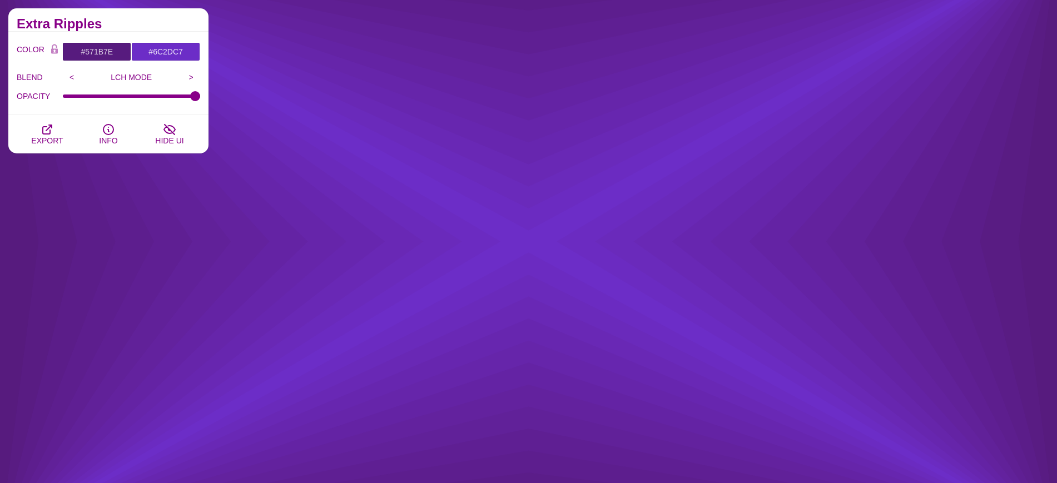
click at [21, 280] on div "Embedded Shape Blends This collection features shapes embedded within larger sh…" at bounding box center [108, 100] width 217 height 884
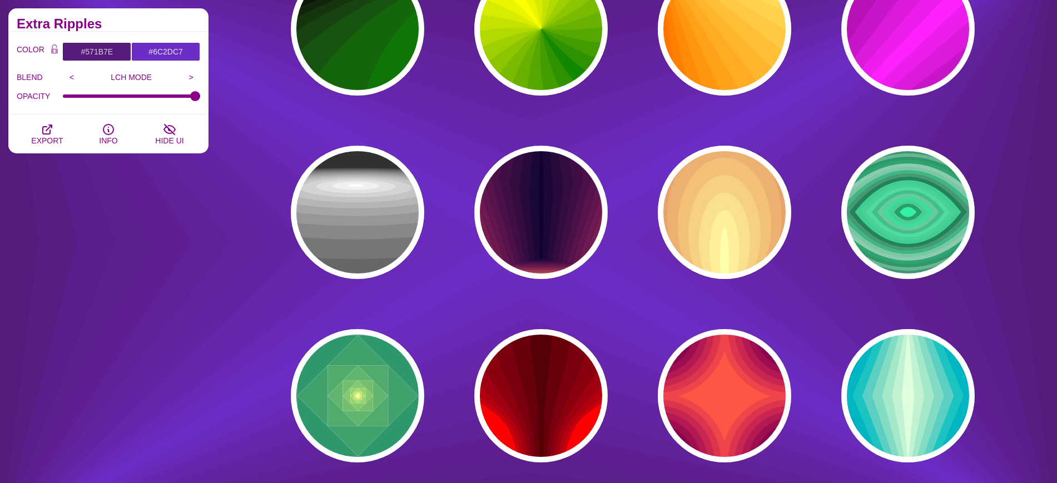
scroll to position [0, 0]
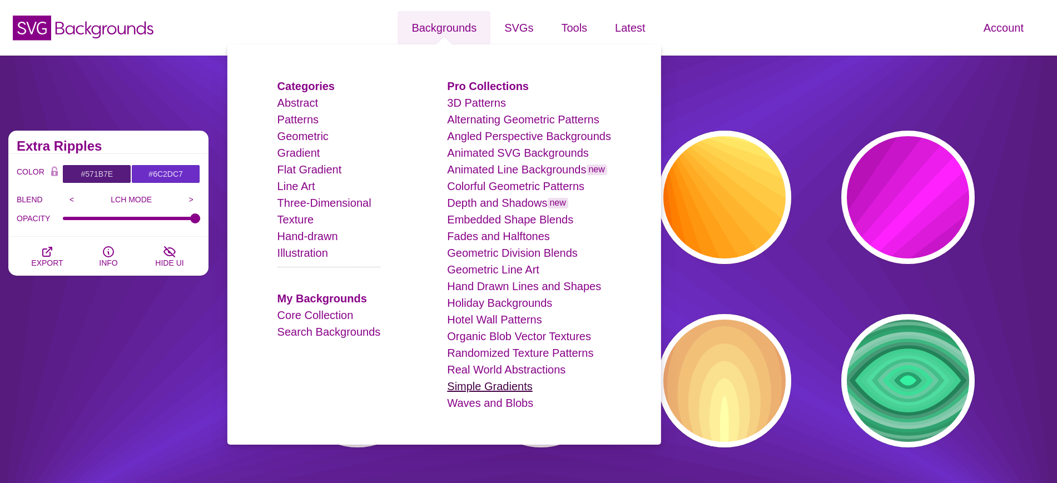
click at [459, 384] on link "Simple Gradients" at bounding box center [489, 386] width 85 height 12
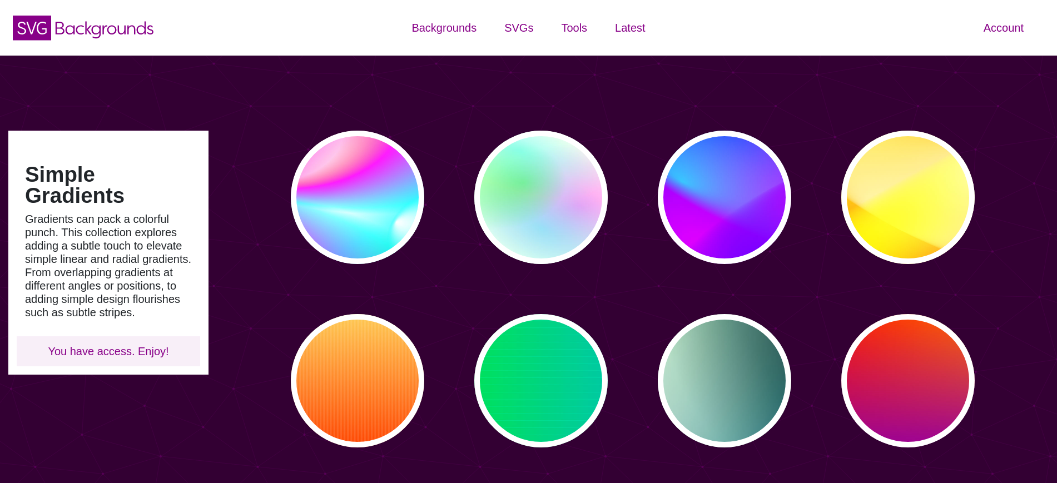
type input "#450057"
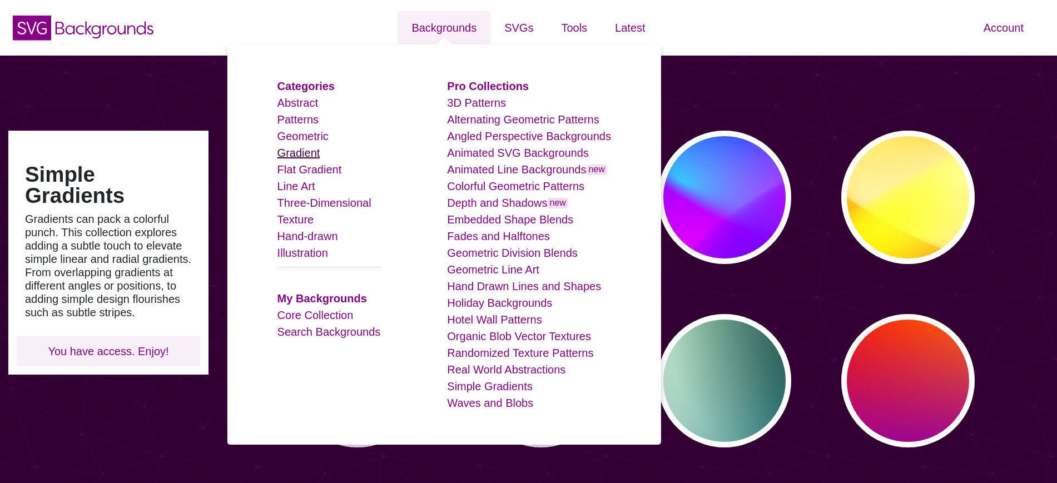
click at [314, 154] on link "Gradient" at bounding box center [298, 153] width 43 height 12
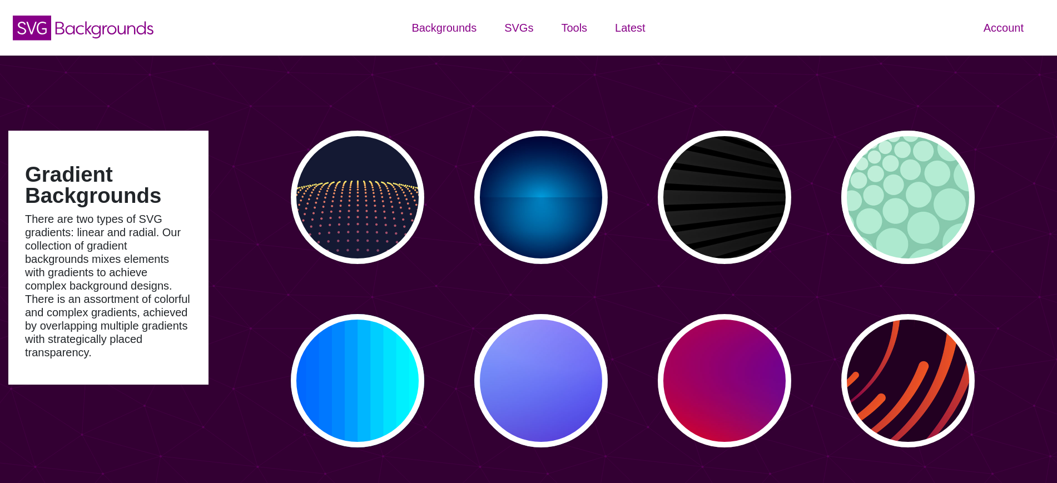
type input "#450057"
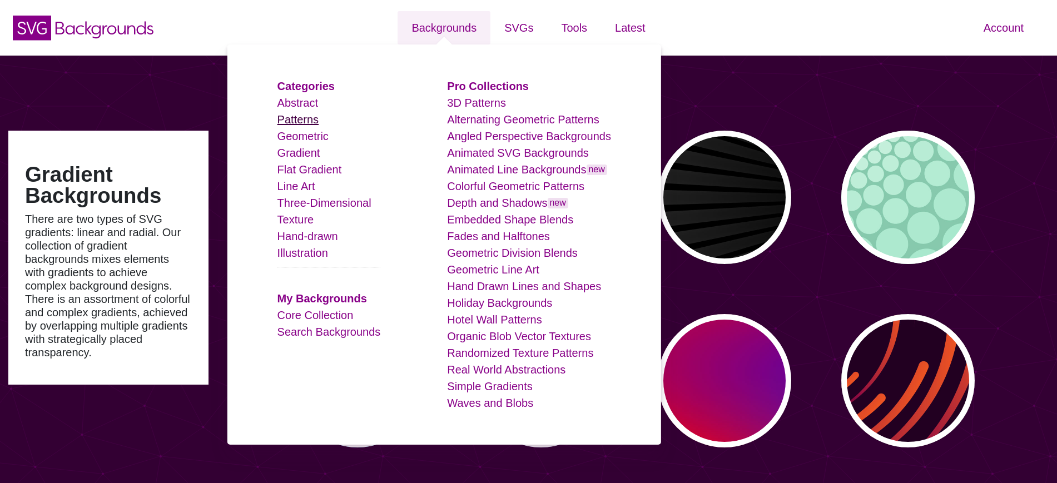
click at [318, 117] on link "Patterns" at bounding box center [297, 119] width 41 height 12
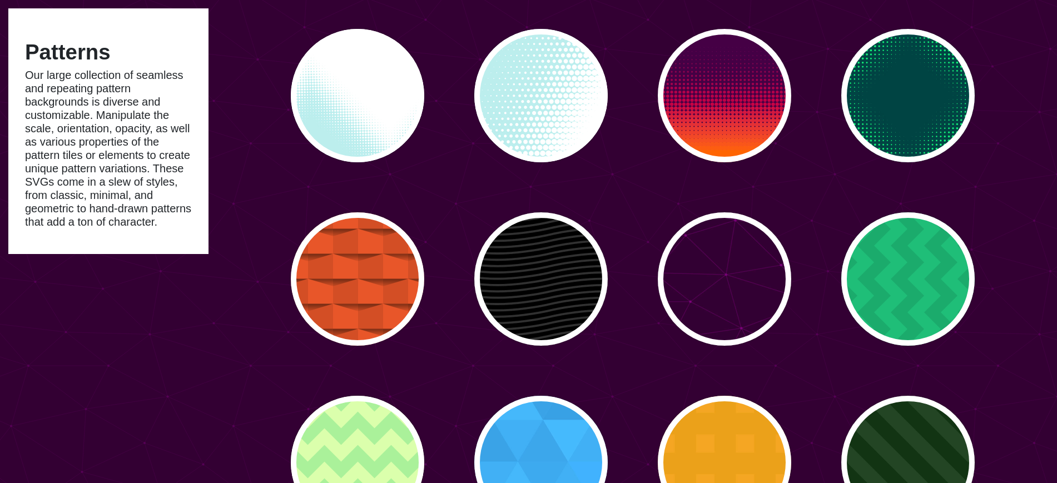
scroll to position [2919, 0]
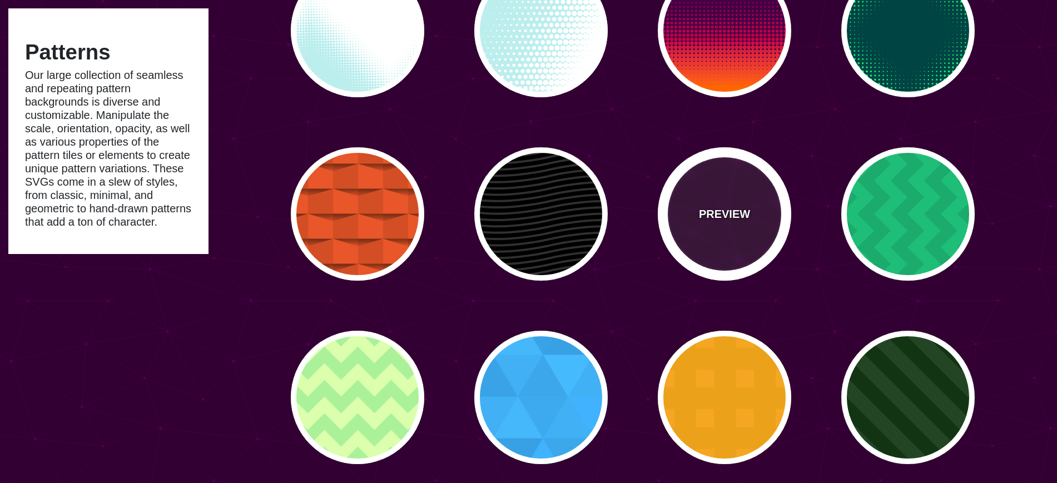
click at [748, 233] on div "PREVIEW" at bounding box center [724, 213] width 133 height 133
type input "#330033"
type input "#440044"
type input "#550055"
type input "200"
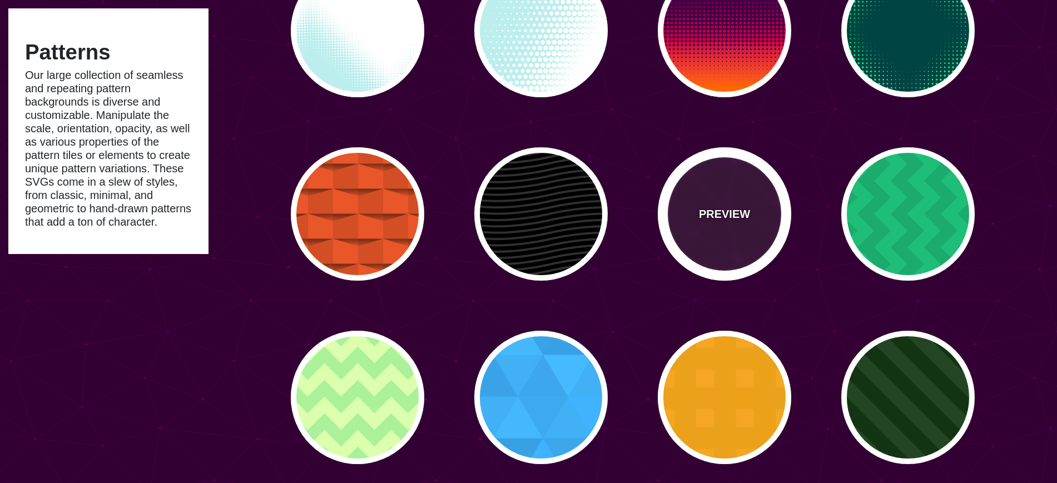
type input "5"
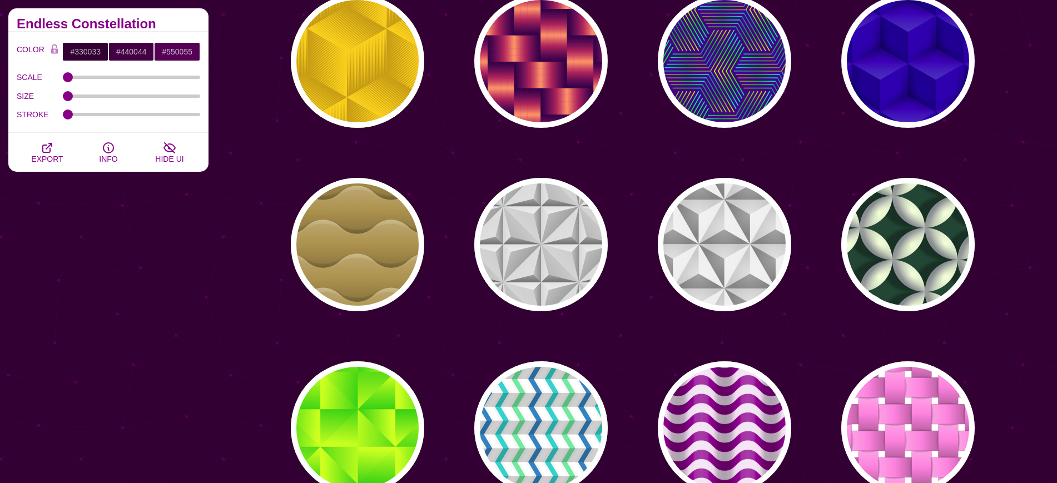
scroll to position [0, 0]
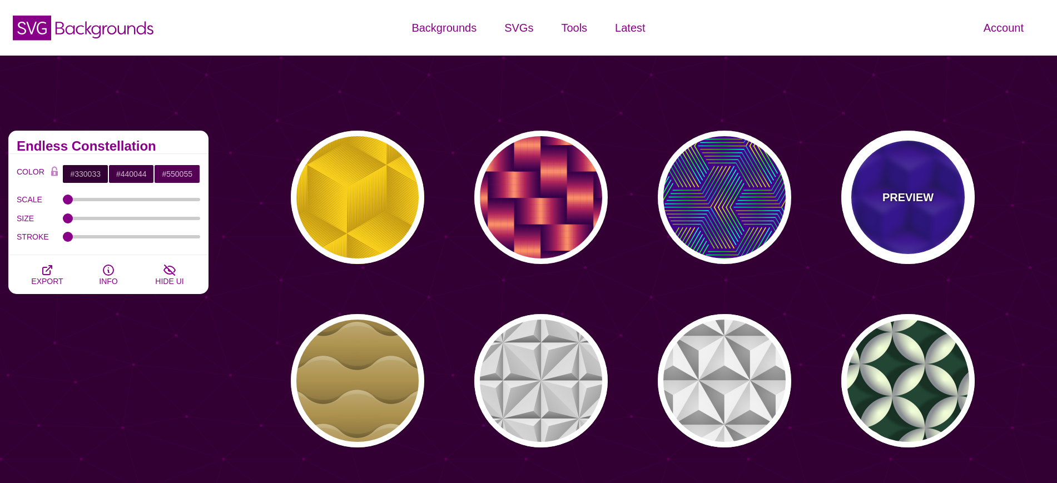
click at [879, 192] on div "PREVIEW" at bounding box center [907, 197] width 133 height 133
type input "#0000AA"
type input "345"
type input "0.4"
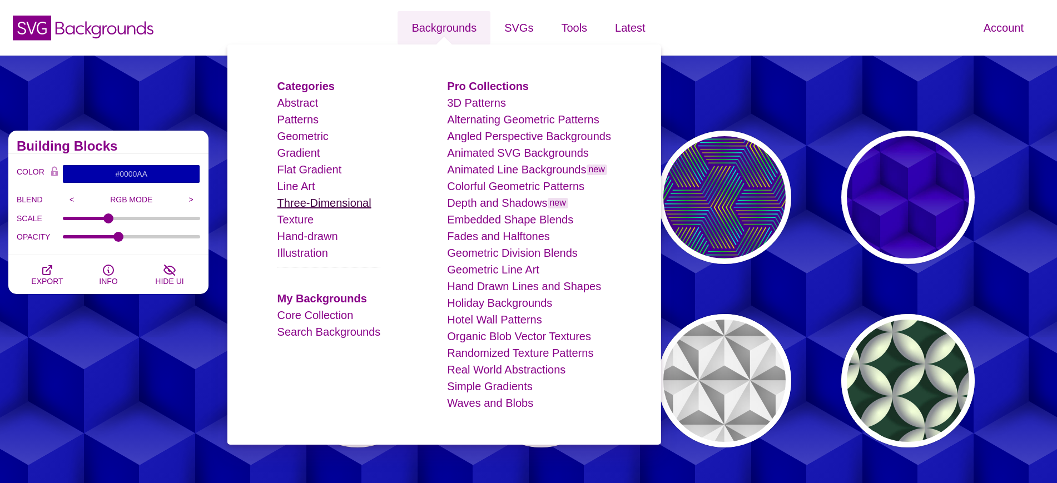
click at [329, 209] on link "Three-Dimensional" at bounding box center [324, 203] width 94 height 12
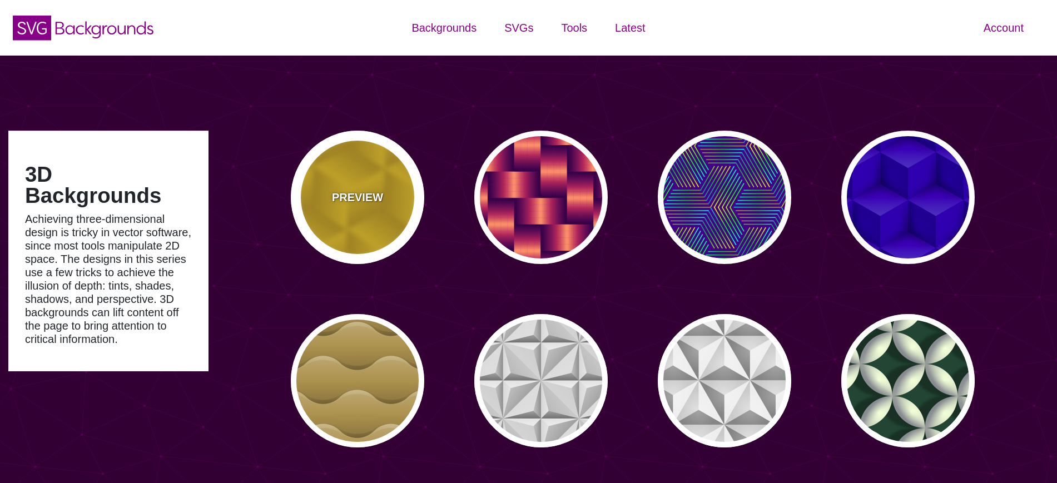
click at [393, 192] on div "PREVIEW" at bounding box center [357, 197] width 133 height 133
type input "#FFCC00"
type input "#CC9900"
type input "0"
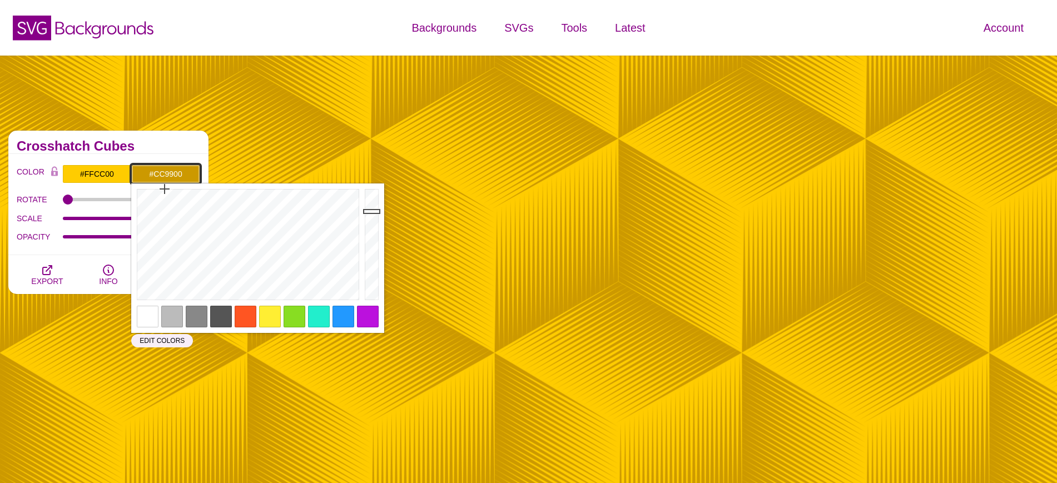
click at [175, 176] on input "#CC9900" at bounding box center [165, 174] width 69 height 19
paste input "6C2DC7"
type input "#6C2DC7"
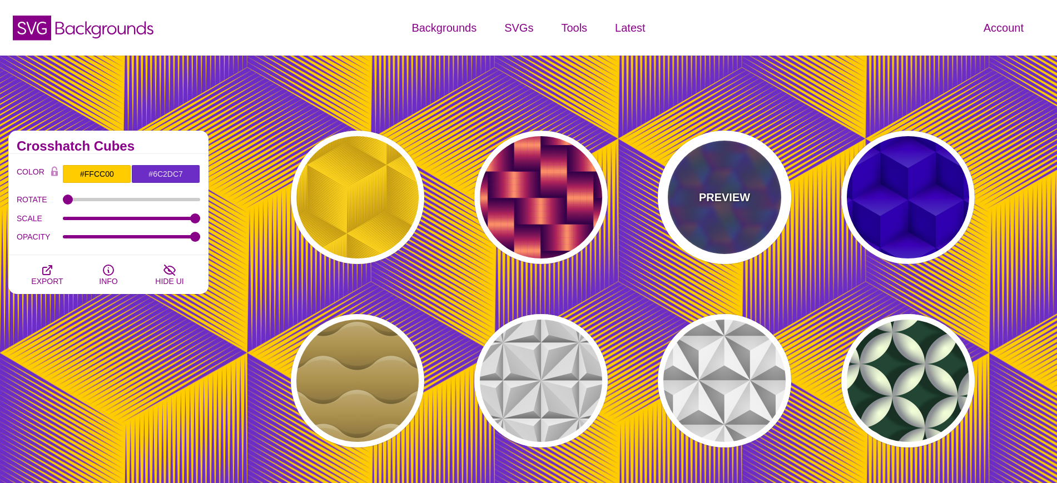
click at [774, 201] on div "PREVIEW" at bounding box center [724, 197] width 133 height 133
type input "#440088"
type input "#FFFF00"
type input "#00FF00"
type input "#00FFFF"
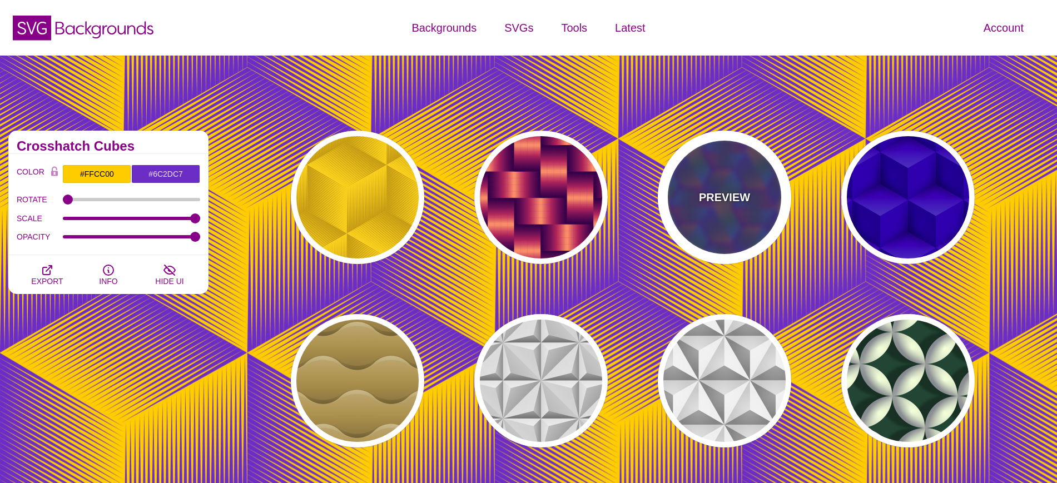
type input "1"
type input "0"
type input "0.5"
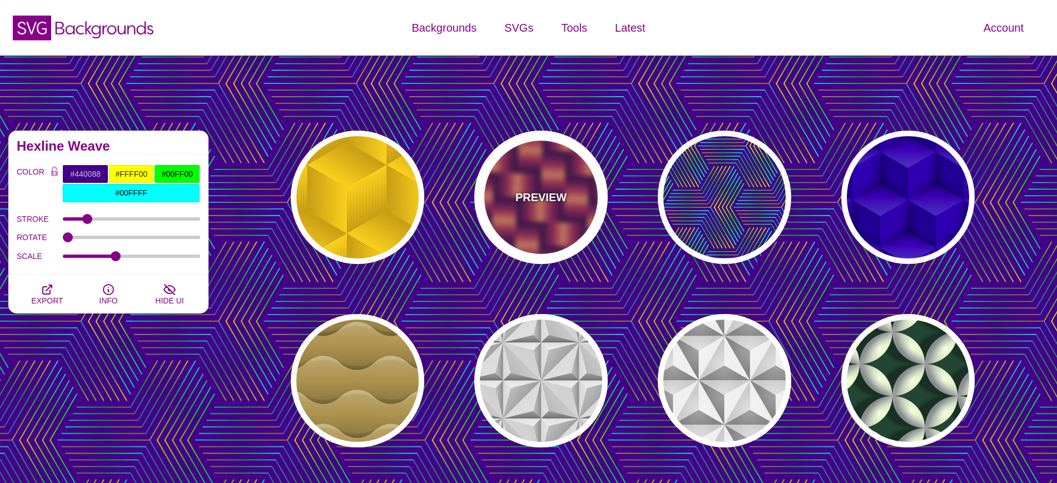
click at [564, 206] on div "PREVIEW" at bounding box center [540, 197] width 133 height 133
type input "#7700AA"
type input "#FF9966"
type input "#EE00BB"
type input "0"
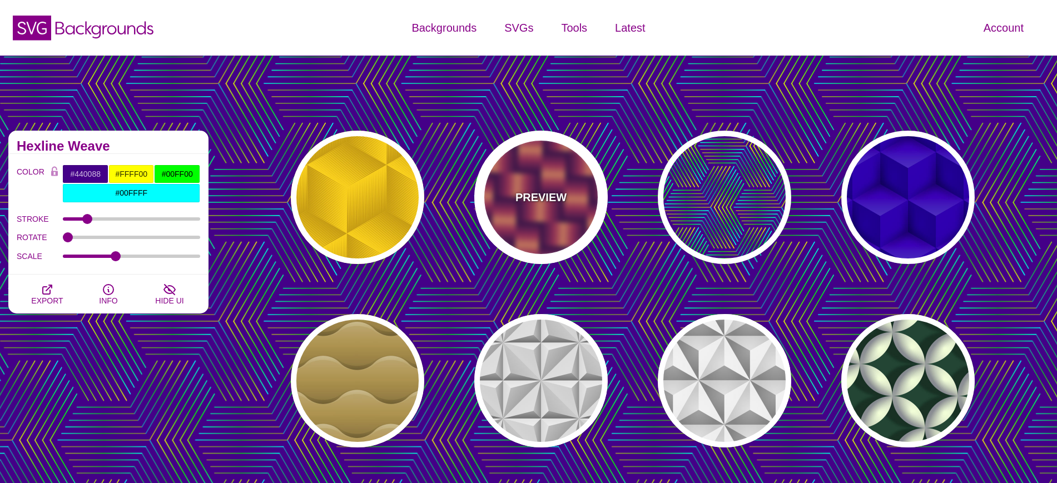
type input "0.2"
type input "2"
type input "0.7"
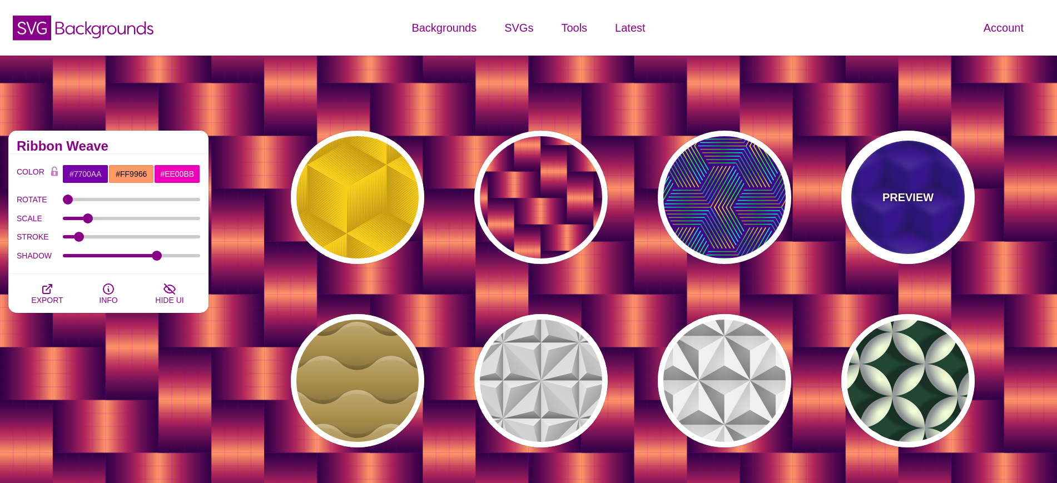
click at [907, 173] on div "PREVIEW" at bounding box center [907, 197] width 133 height 133
type input "#0000AA"
type input "345"
type input "0.4"
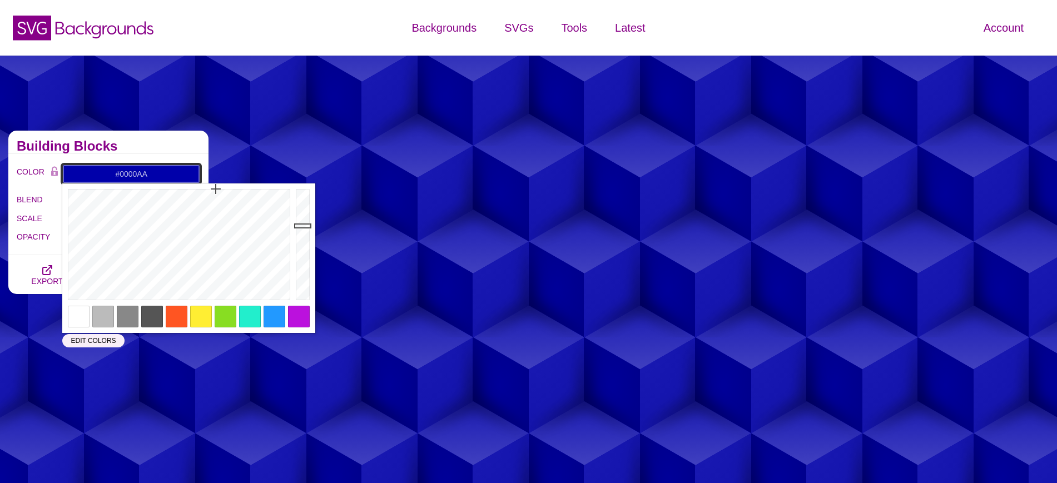
click at [143, 168] on input "#0000AA" at bounding box center [131, 174] width 138 height 19
paste input "6C2DC7"
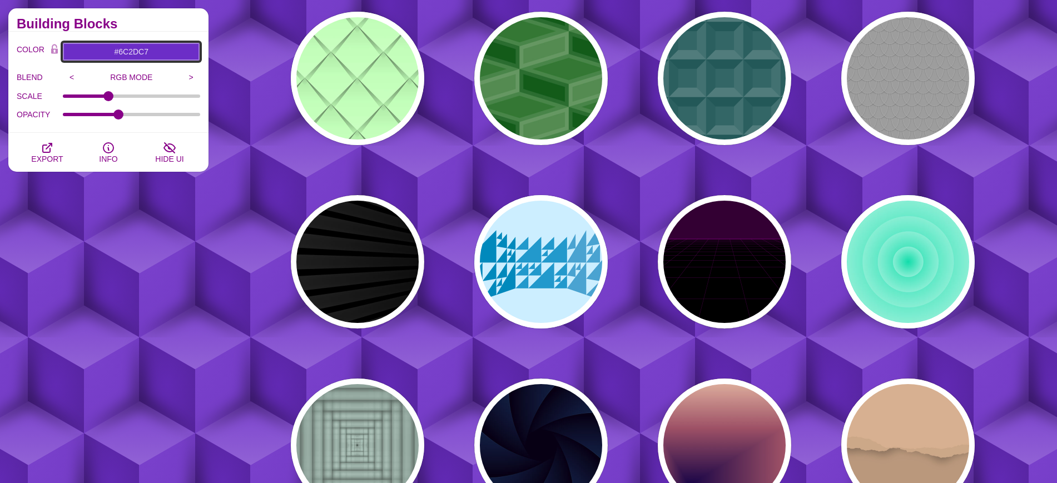
scroll to position [673, 0]
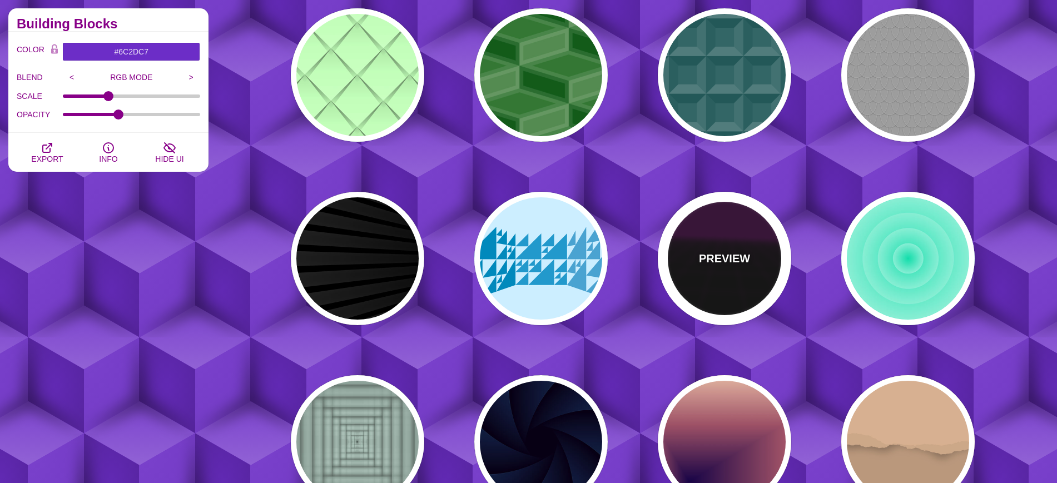
click at [750, 246] on div "PREVIEW" at bounding box center [724, 258] width 133 height 133
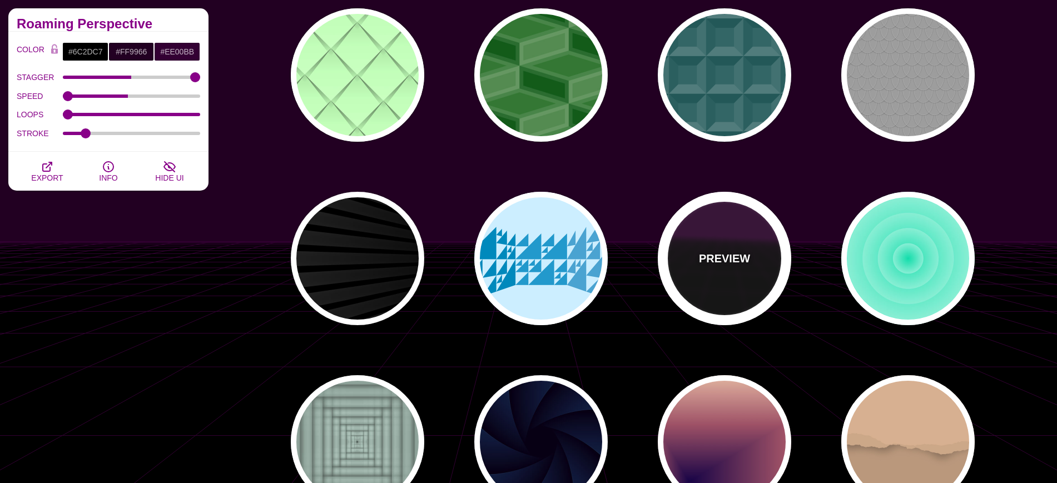
type input "#000000"
type input "#220022"
type input "#330033"
type input "1"
type input "10"
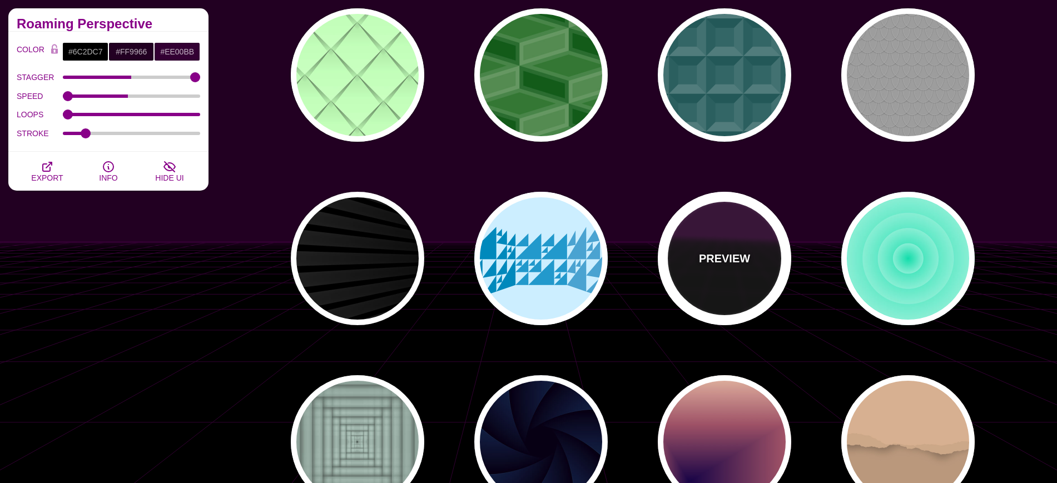
type input "999"
type input "1"
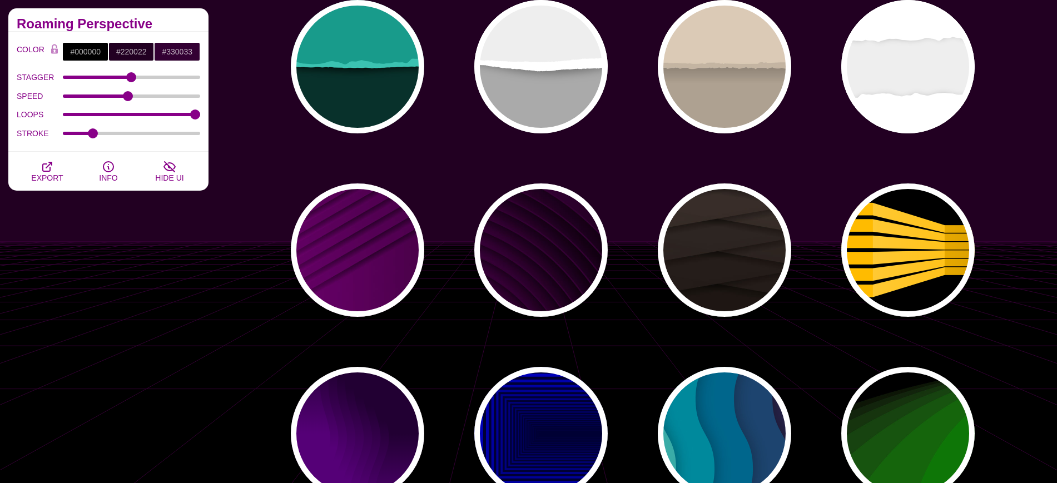
scroll to position [1235, 0]
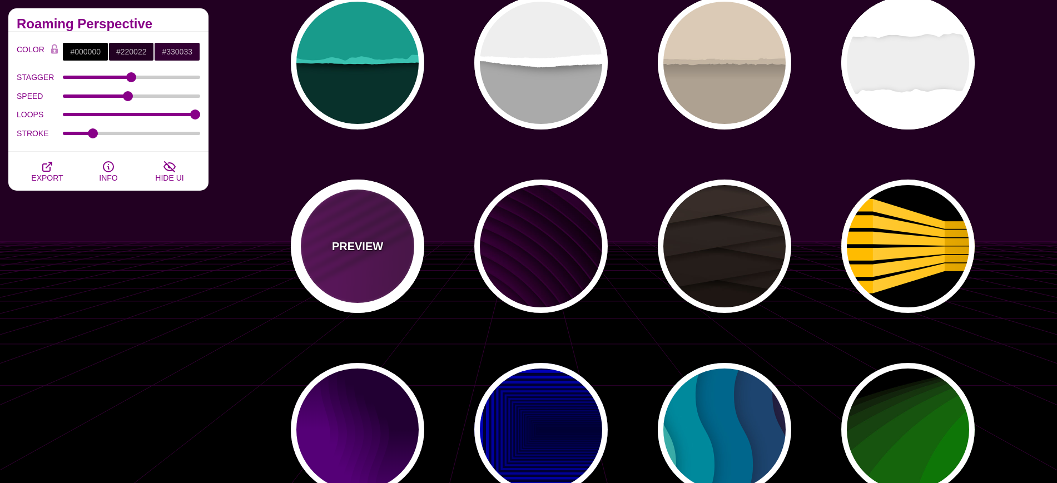
click at [342, 236] on div "PREVIEW" at bounding box center [357, 246] width 133 height 133
type input "#330033"
type input "#770077"
type input "#000000"
type input "0"
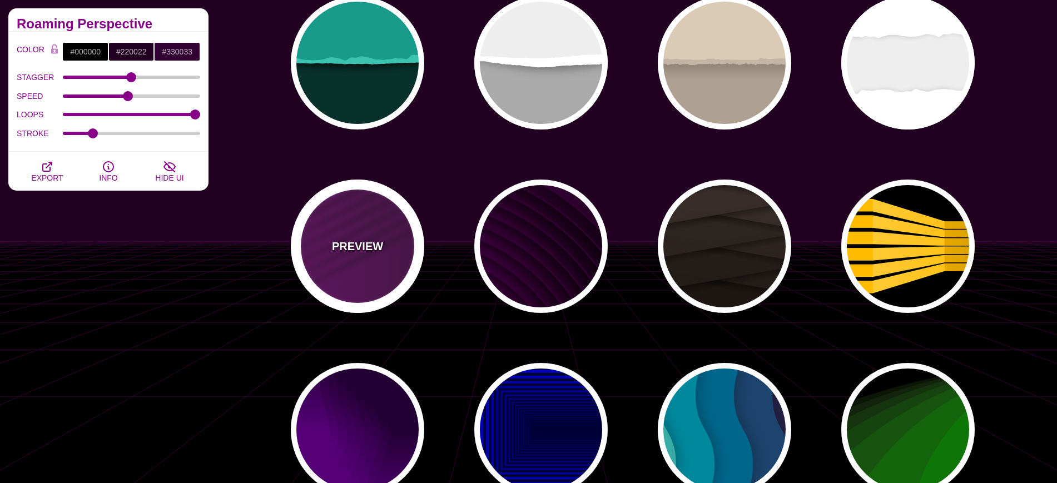
type input "0"
type input "1"
type input "0.5"
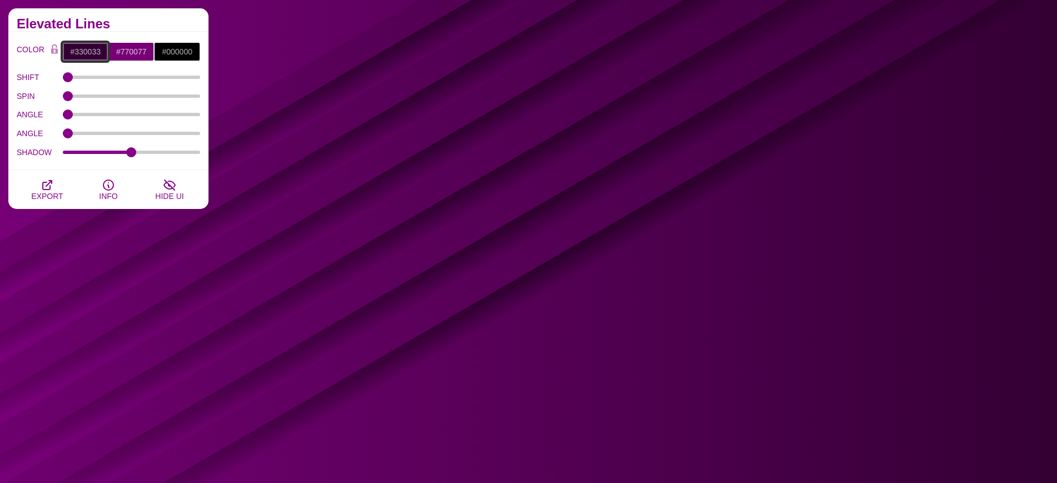
click at [92, 50] on input "#330033" at bounding box center [85, 51] width 46 height 19
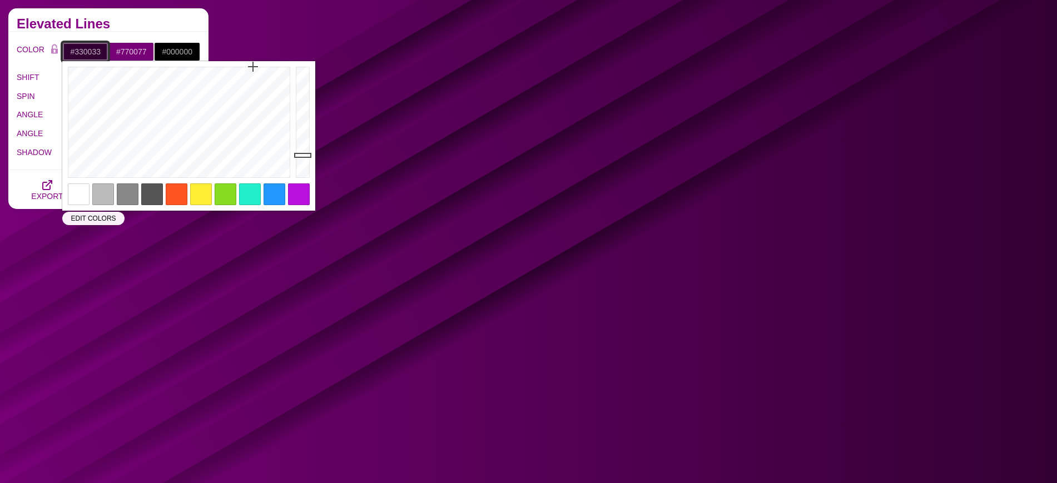
click at [92, 50] on input "#330033" at bounding box center [85, 51] width 46 height 19
paste input "6C2DC7"
type input "#6C2DC7"
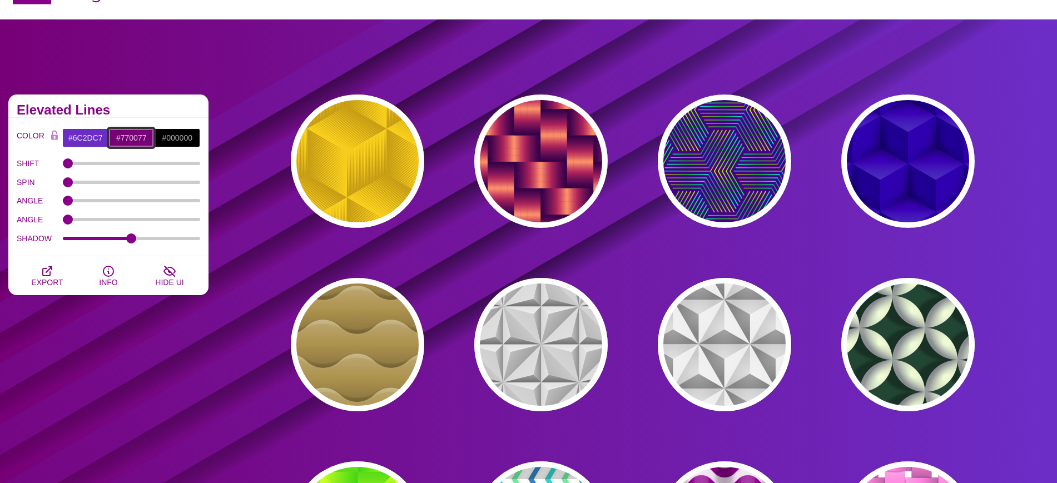
scroll to position [0, 0]
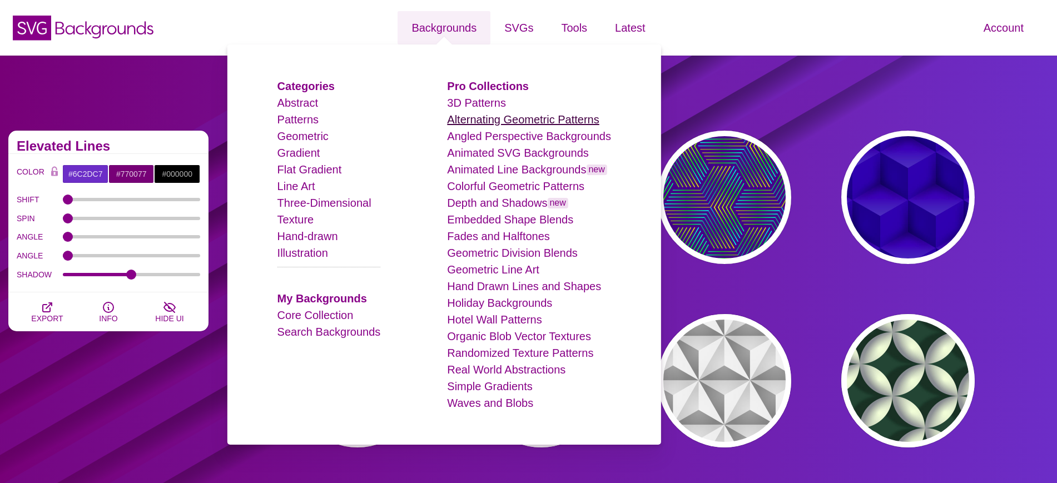
click at [475, 118] on link "Alternating Geometric Patterns" at bounding box center [523, 119] width 152 height 12
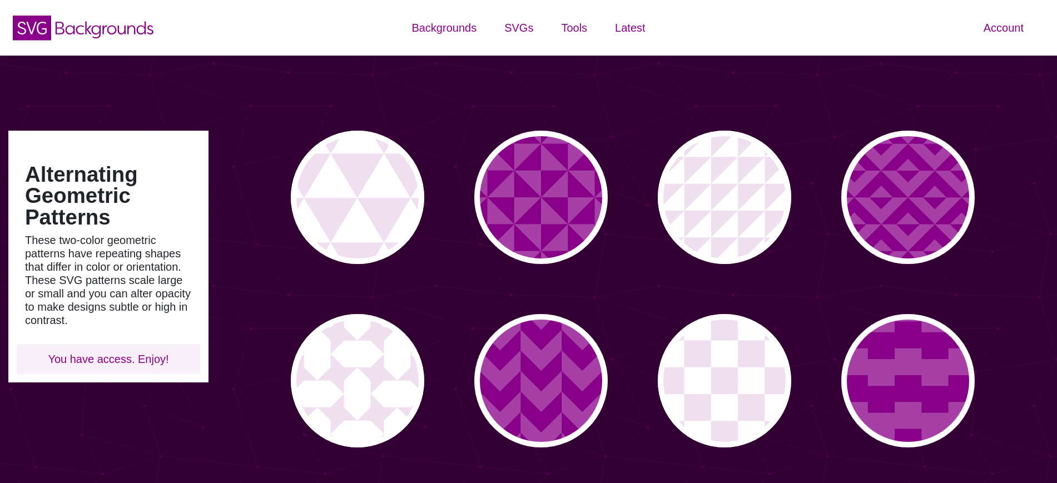
type input "#450057"
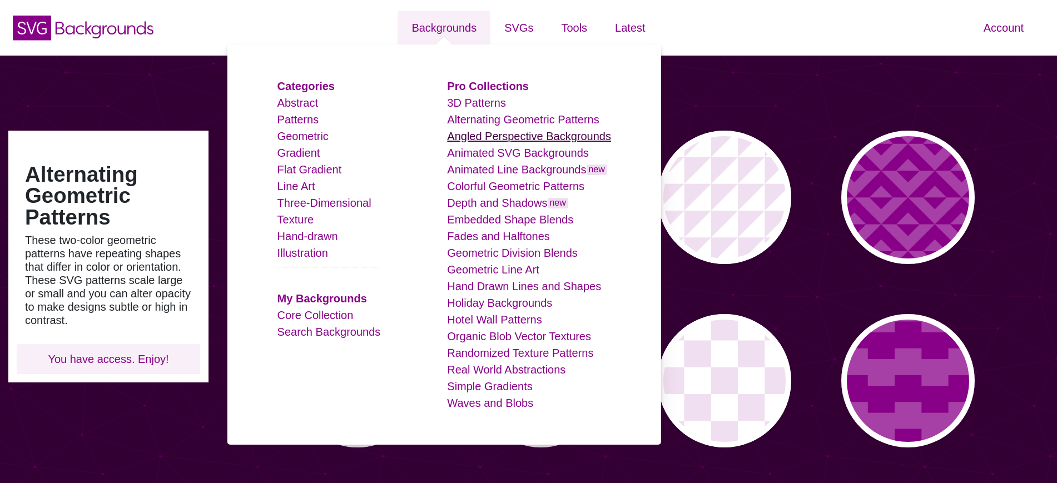
click at [492, 131] on link "Angled Perspective Backgrounds" at bounding box center [529, 136] width 164 height 12
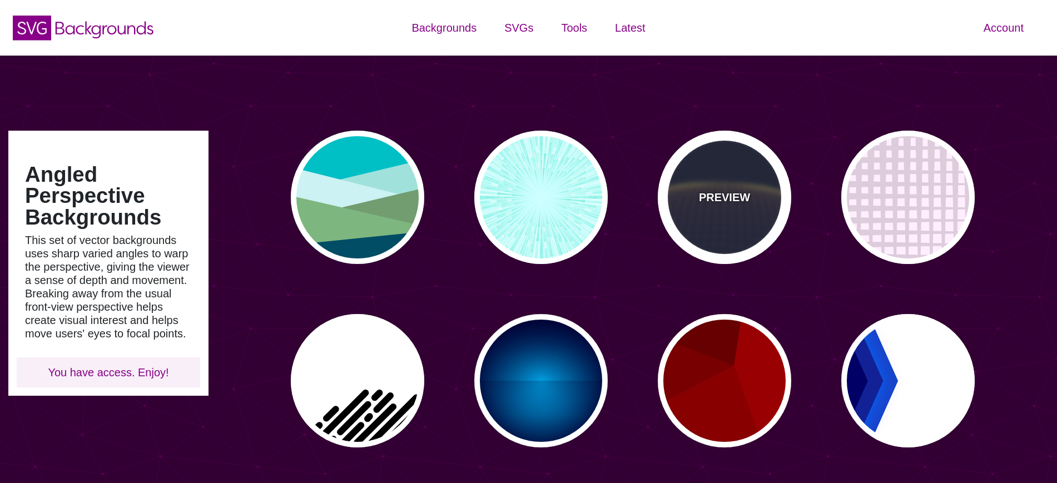
click at [765, 188] on div "PREVIEW" at bounding box center [724, 197] width 133 height 133
type input "#141933"
type input "#FFFF77"
type input "0"
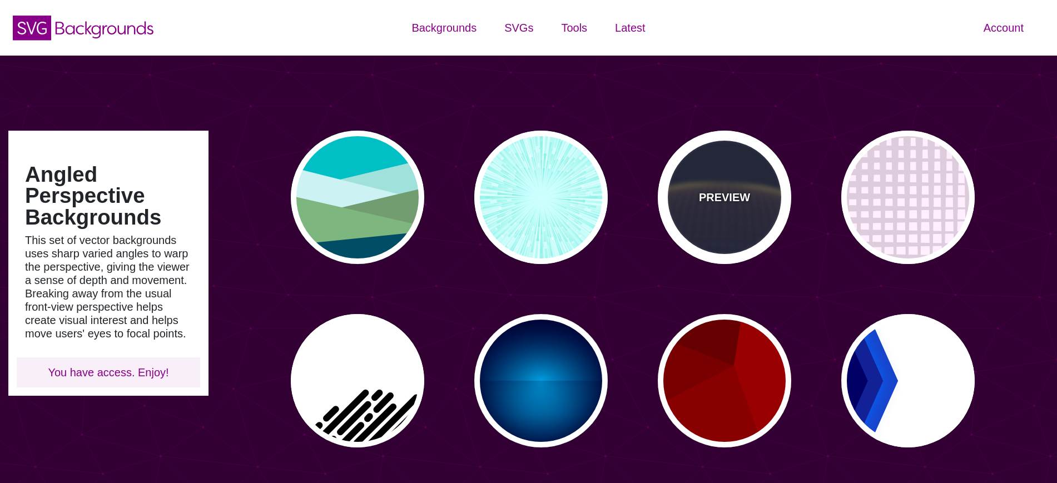
type input "5"
type input "0"
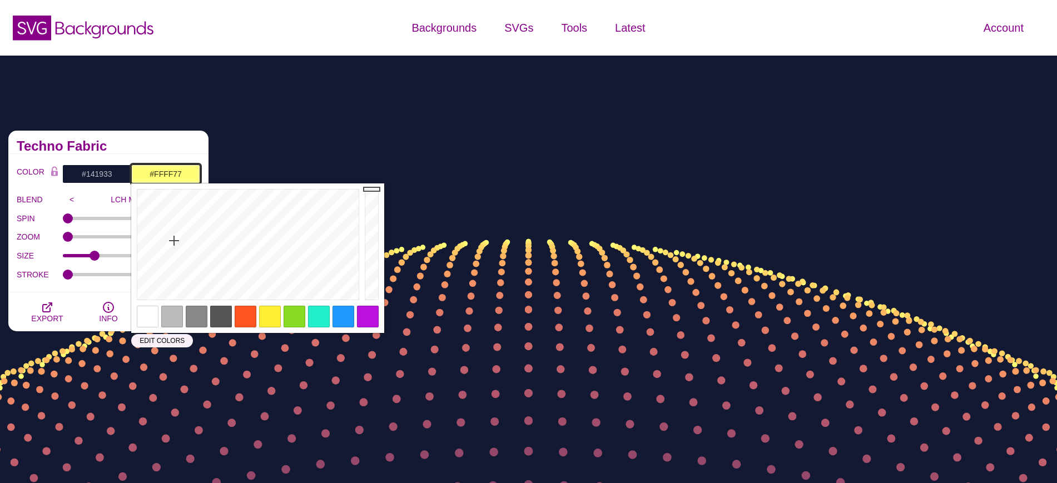
click at [166, 173] on input "#FFFF77" at bounding box center [165, 174] width 69 height 19
paste input "6C2DC"
type input "#6C2DC7"
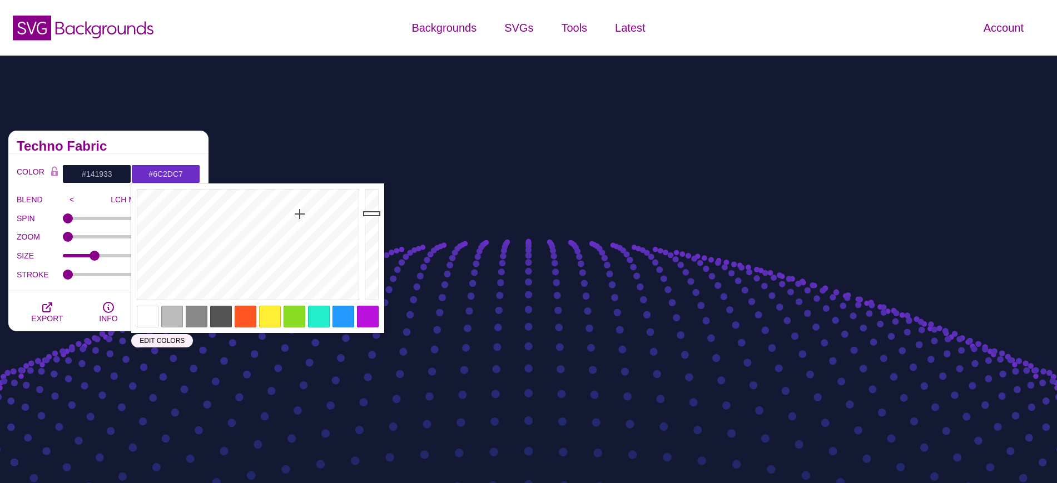
click at [99, 384] on div "Angled Perspective Backgrounds This set of vector backgrounds uses sharp varied…" at bounding box center [108, 472] width 217 height 700
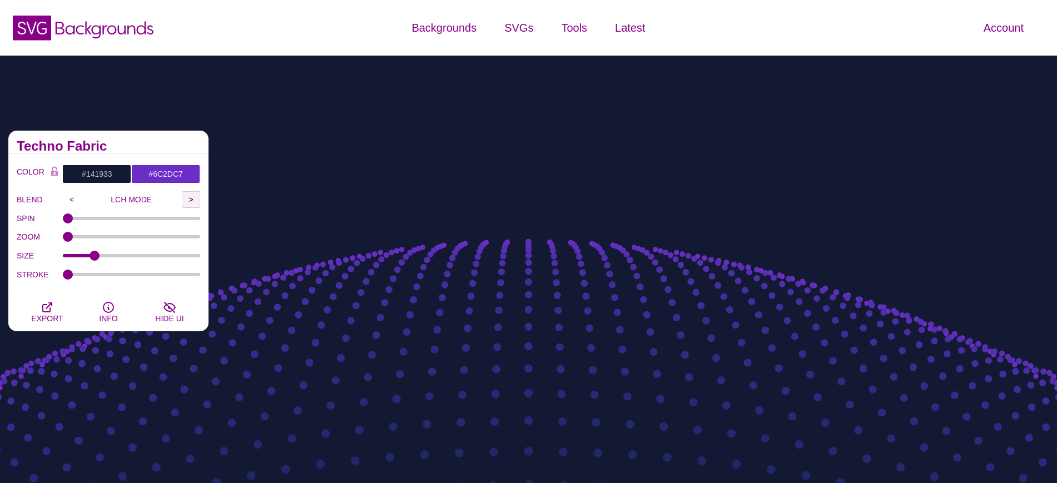
click at [190, 197] on input ">" at bounding box center [191, 199] width 18 height 17
click at [144, 363] on div "Angled Perspective Backgrounds This set of vector backgrounds uses sharp varied…" at bounding box center [108, 472] width 217 height 700
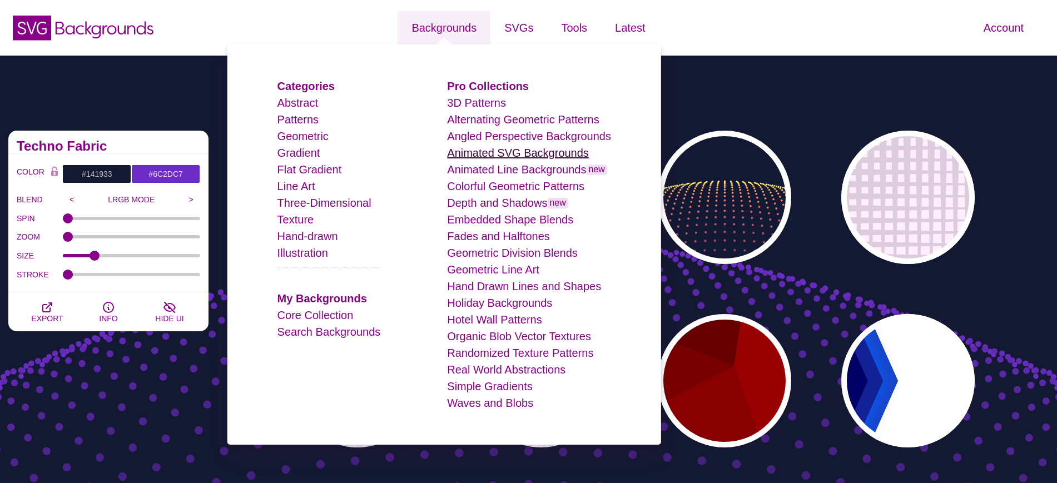
click at [481, 151] on link "Animated SVG Backgrounds" at bounding box center [518, 153] width 142 height 12
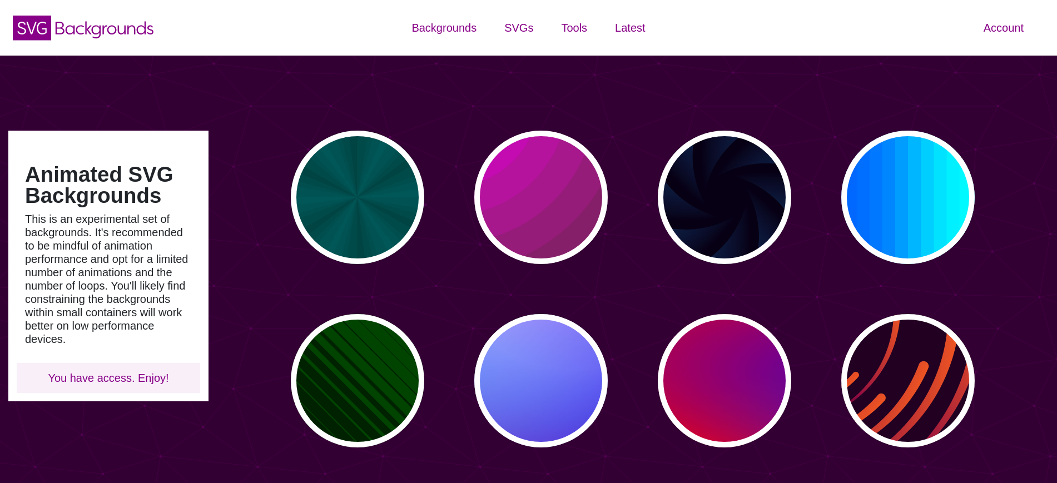
type input "#450057"
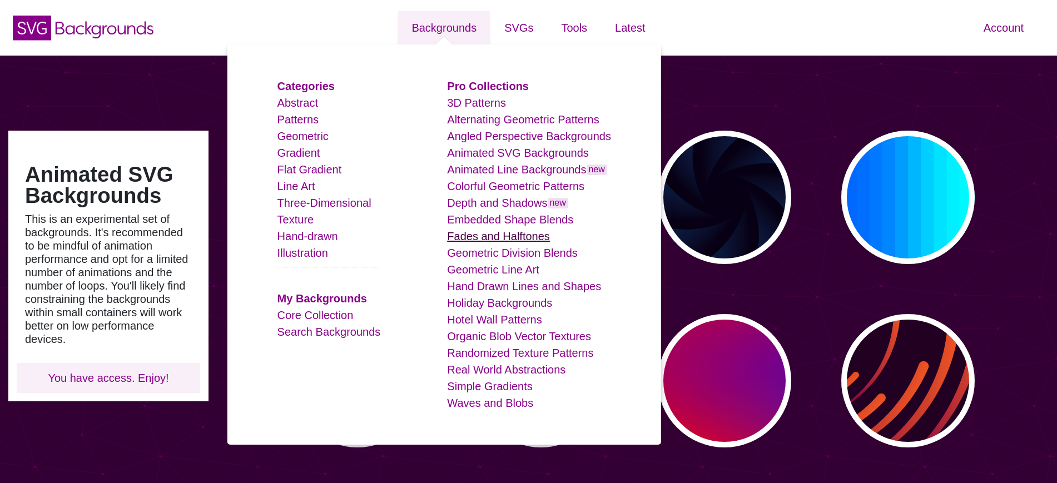
click at [461, 234] on link "Fades and Halftones" at bounding box center [498, 236] width 103 height 12
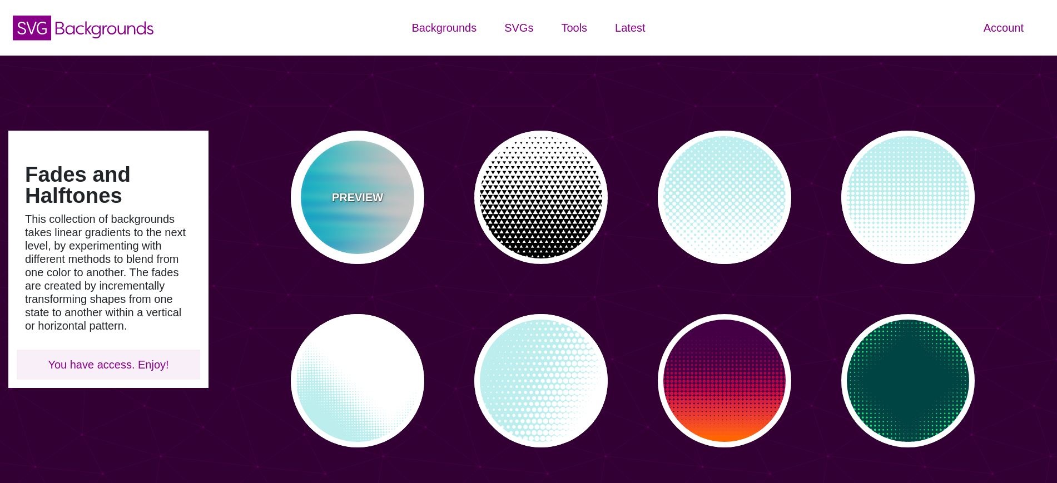
click at [336, 170] on div "PREVIEW" at bounding box center [357, 197] width 133 height 133
type input "#FFFFFF"
type input "#0099FF"
type input "#00FFFF"
type input "0"
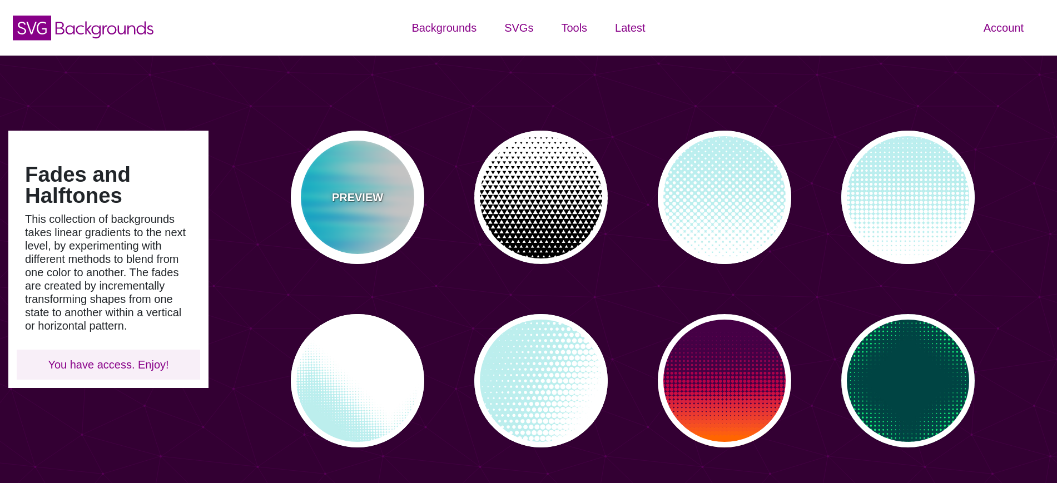
type input "0"
type input "0.5"
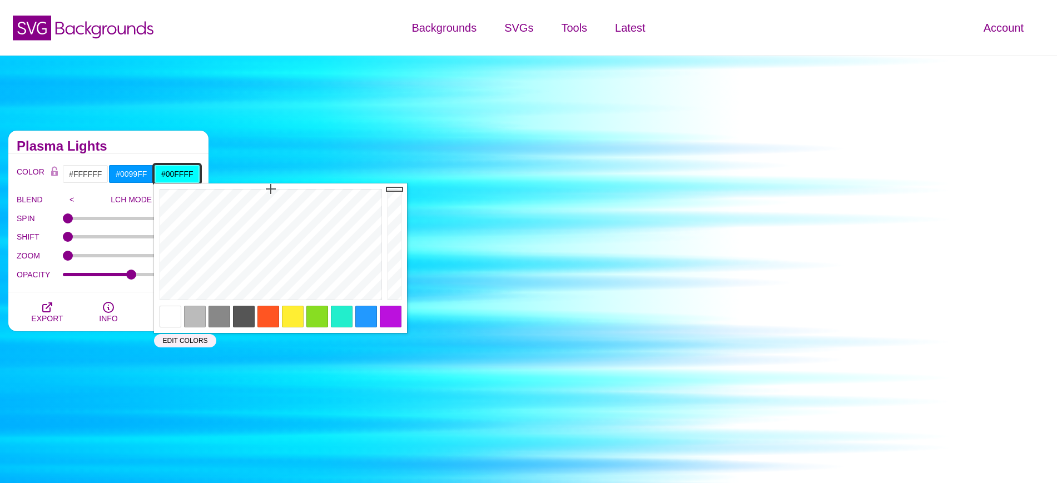
click at [175, 176] on input "#00FFFF" at bounding box center [177, 174] width 46 height 19
paste input "6C2DC7"
type input "#6C2DC7"
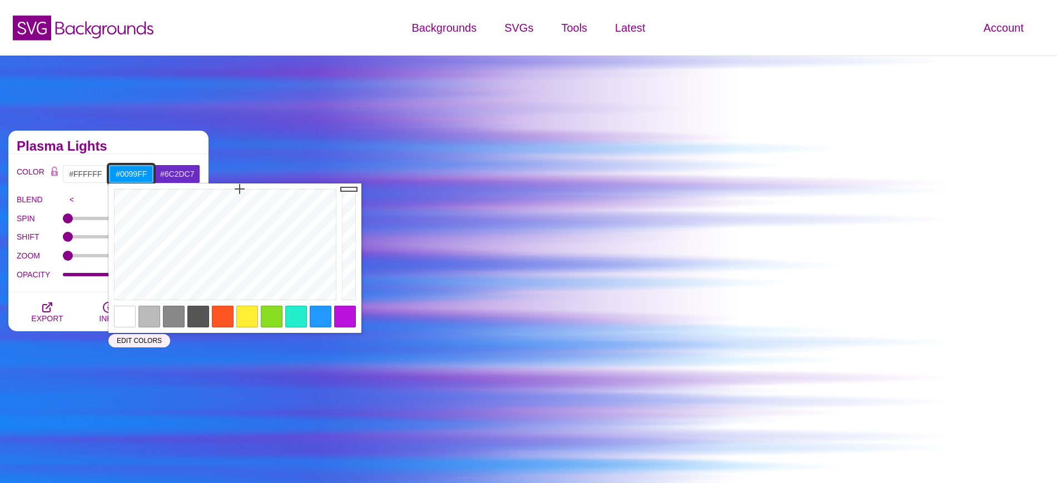
click at [123, 167] on input "#0099FF" at bounding box center [131, 174] width 46 height 19
click at [354, 316] on div at bounding box center [345, 317] width 22 height 22
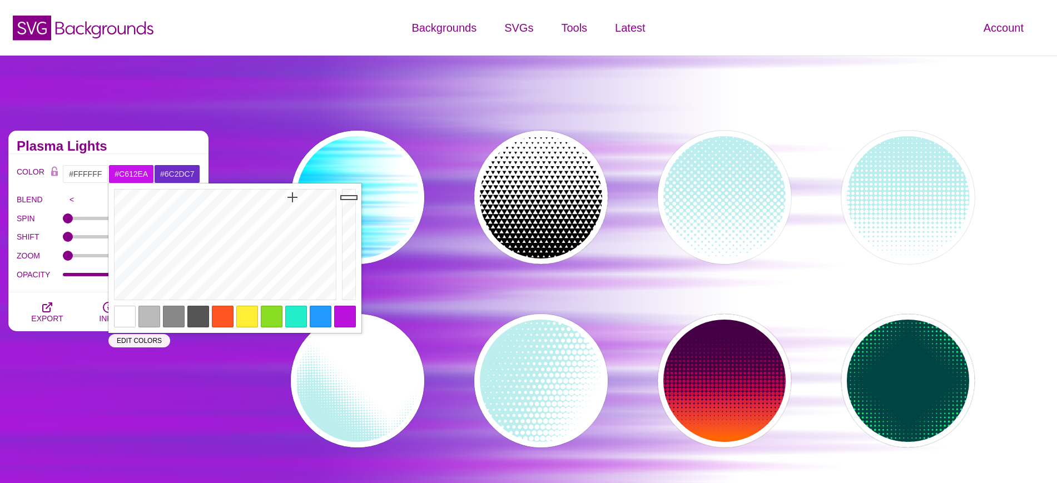
type input "#C512E9"
drag, startPoint x: 352, startPoint y: 205, endPoint x: 351, endPoint y: 198, distance: 6.7
click at [351, 198] on div at bounding box center [350, 244] width 22 height 122
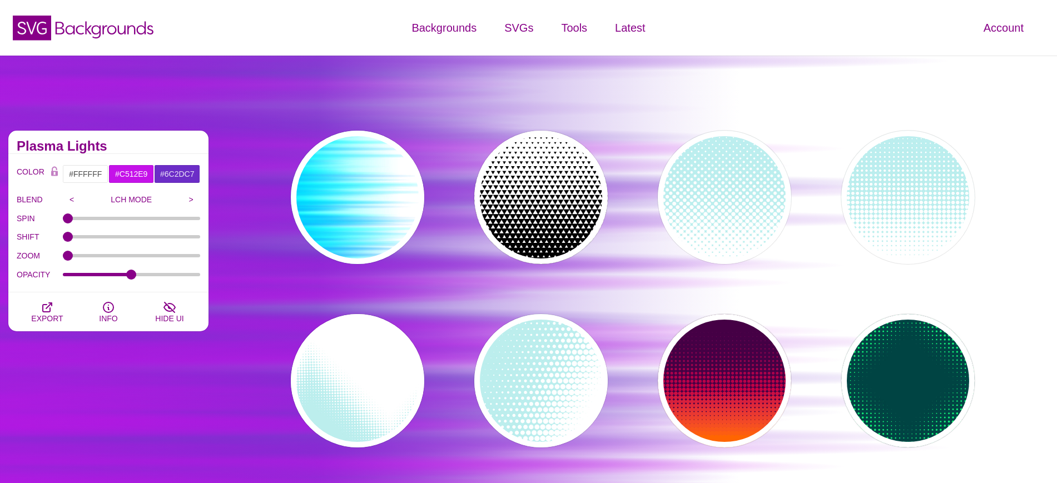
click at [198, 378] on div "Fades and Halftones This collection of backgrounds takes linear gradients to th…" at bounding box center [108, 472] width 217 height 700
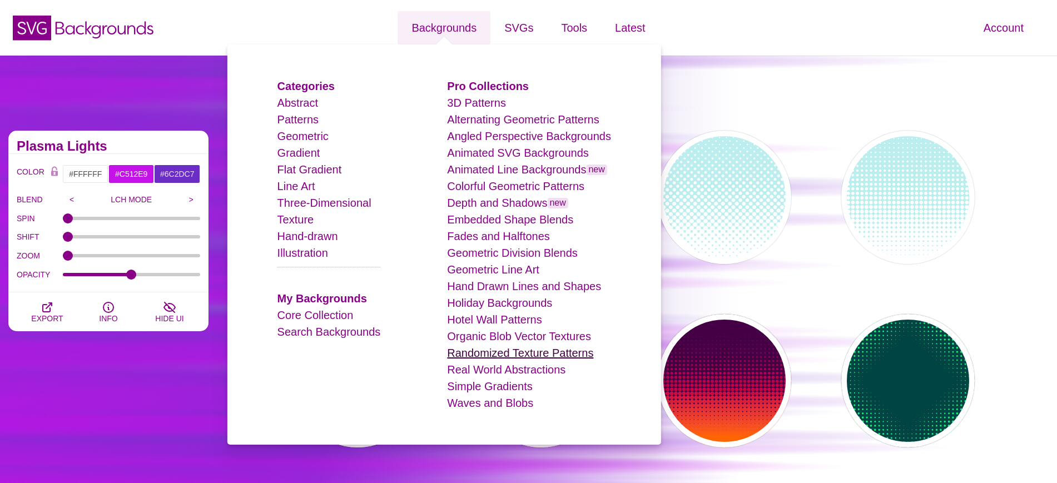
click at [465, 349] on link "Randomized Texture Patterns" at bounding box center [520, 353] width 146 height 12
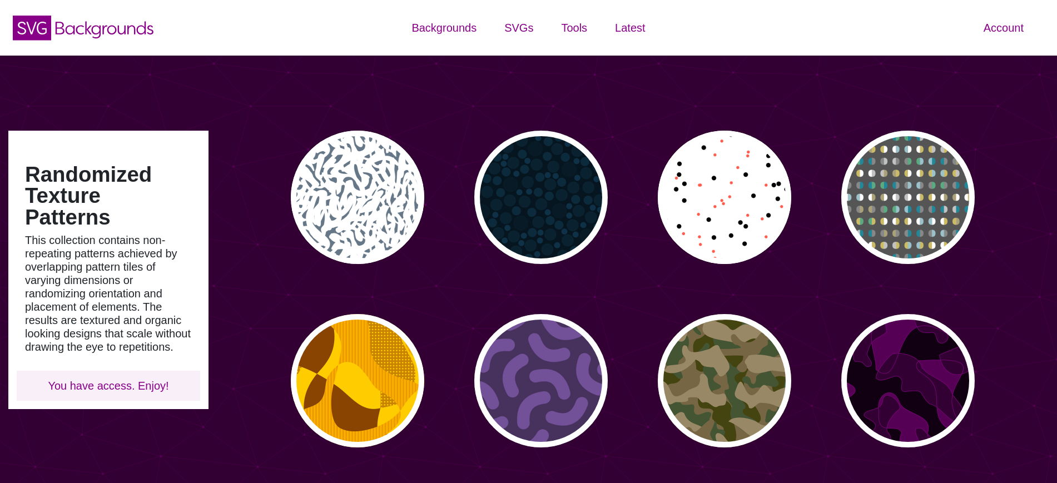
type input "#450057"
drag, startPoint x: 1056, startPoint y: 77, endPoint x: 1054, endPoint y: 128, distance: 51.7
click at [1054, 128] on div "Randomized Texture Patterns This collection contains non-repeating patterns ach…" at bounding box center [528, 323] width 1057 height 534
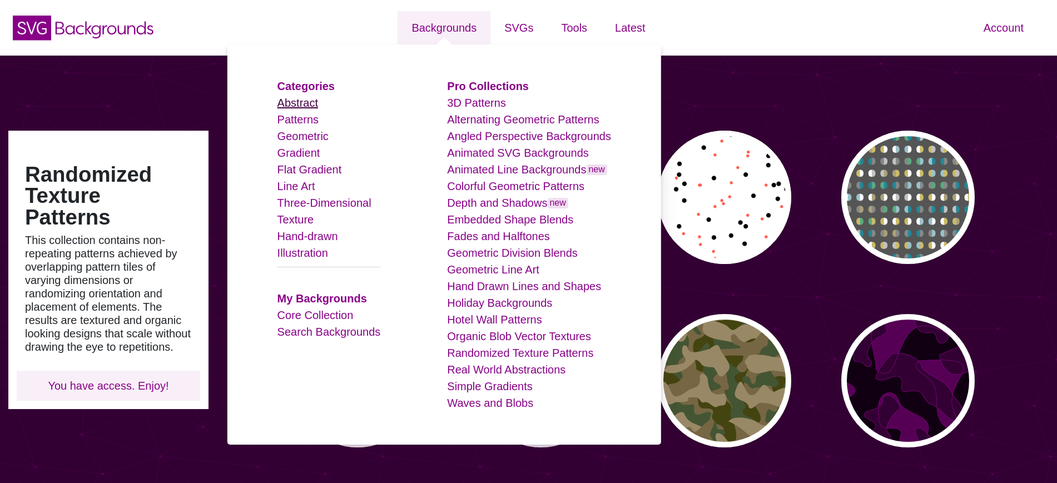
click at [314, 97] on link "Abstract" at bounding box center [297, 103] width 41 height 12
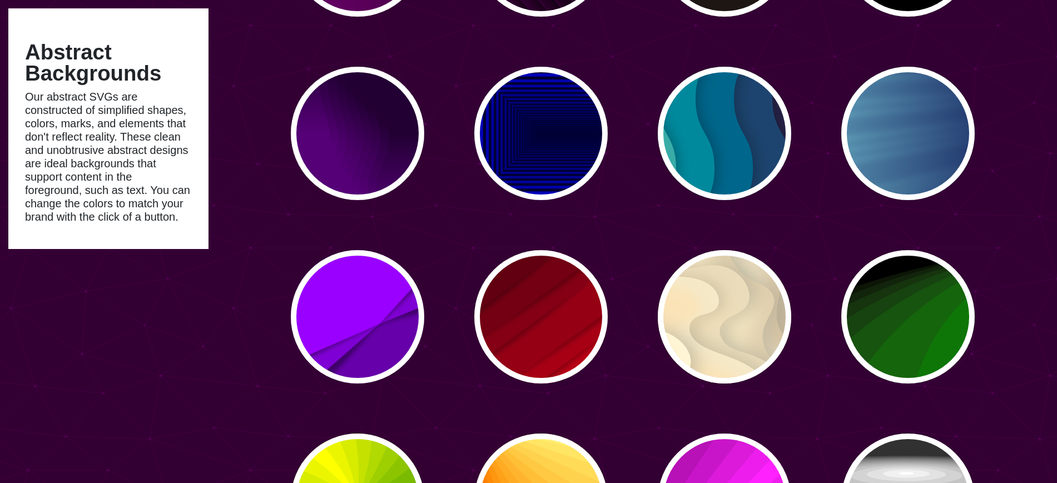
scroll to position [2071, 0]
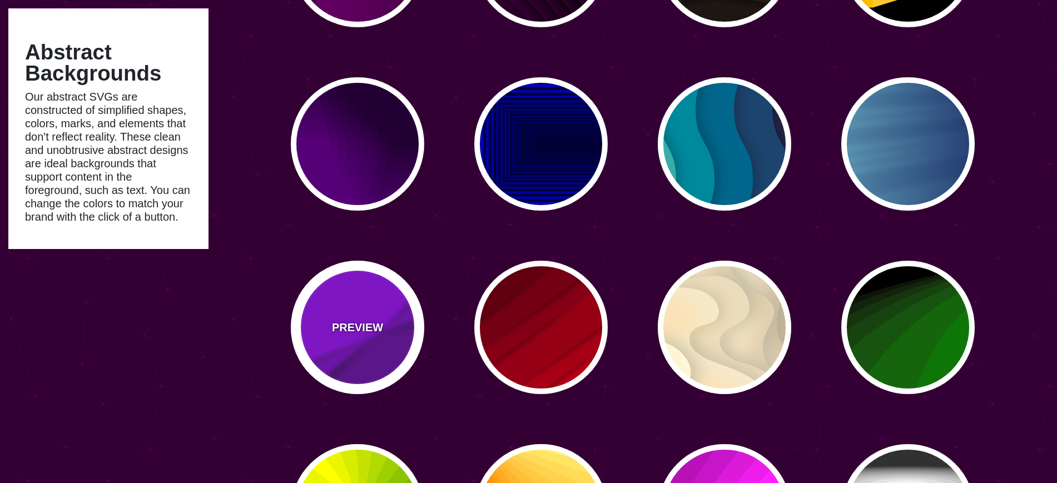
click at [342, 311] on div "PREVIEW" at bounding box center [357, 327] width 133 height 133
type input "#9900FF"
type input "#6600AA"
type input "0.5"
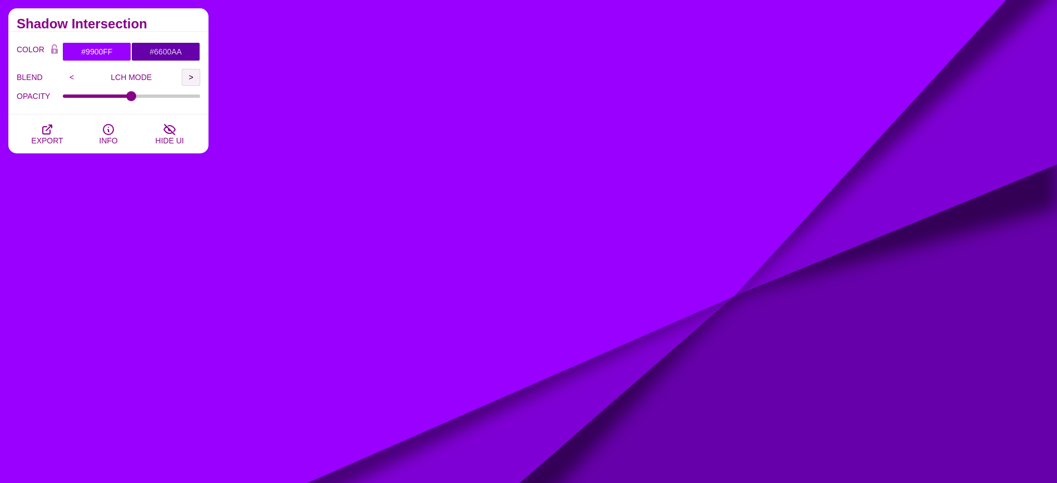
click at [192, 77] on input ">" at bounding box center [191, 77] width 18 height 17
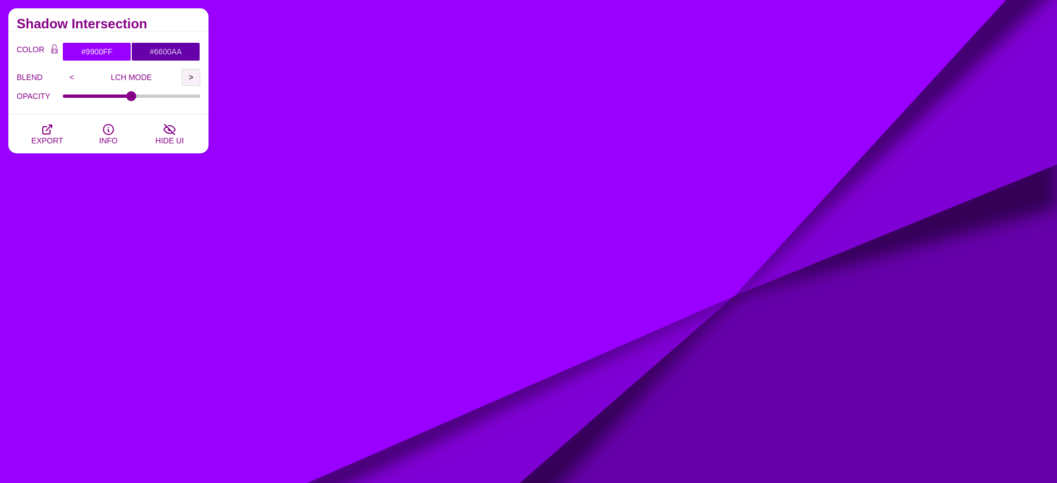
click at [192, 77] on input ">" at bounding box center [191, 77] width 18 height 17
click at [42, 132] on icon "button" at bounding box center [47, 129] width 13 height 13
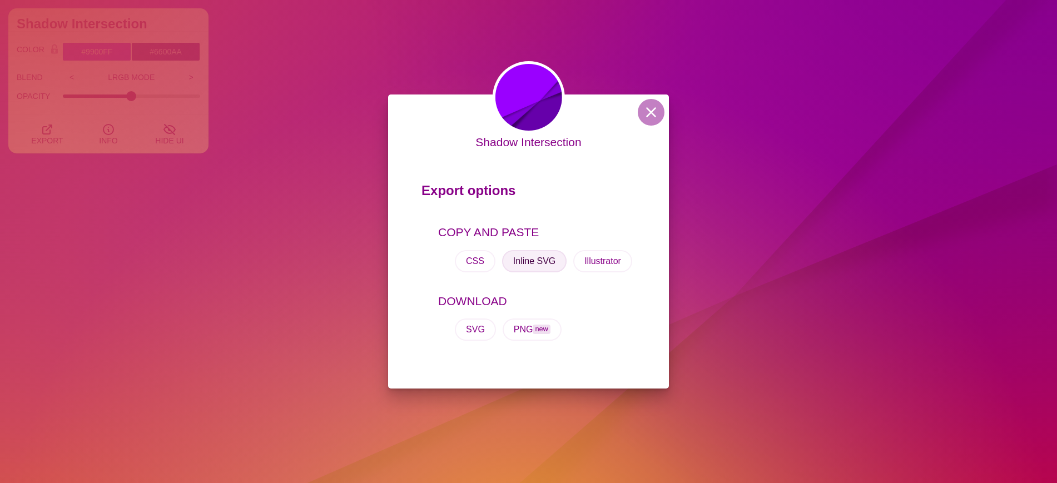
click at [539, 263] on button "Inline SVG" at bounding box center [534, 261] width 64 height 22
